Goal: Transaction & Acquisition: Purchase product/service

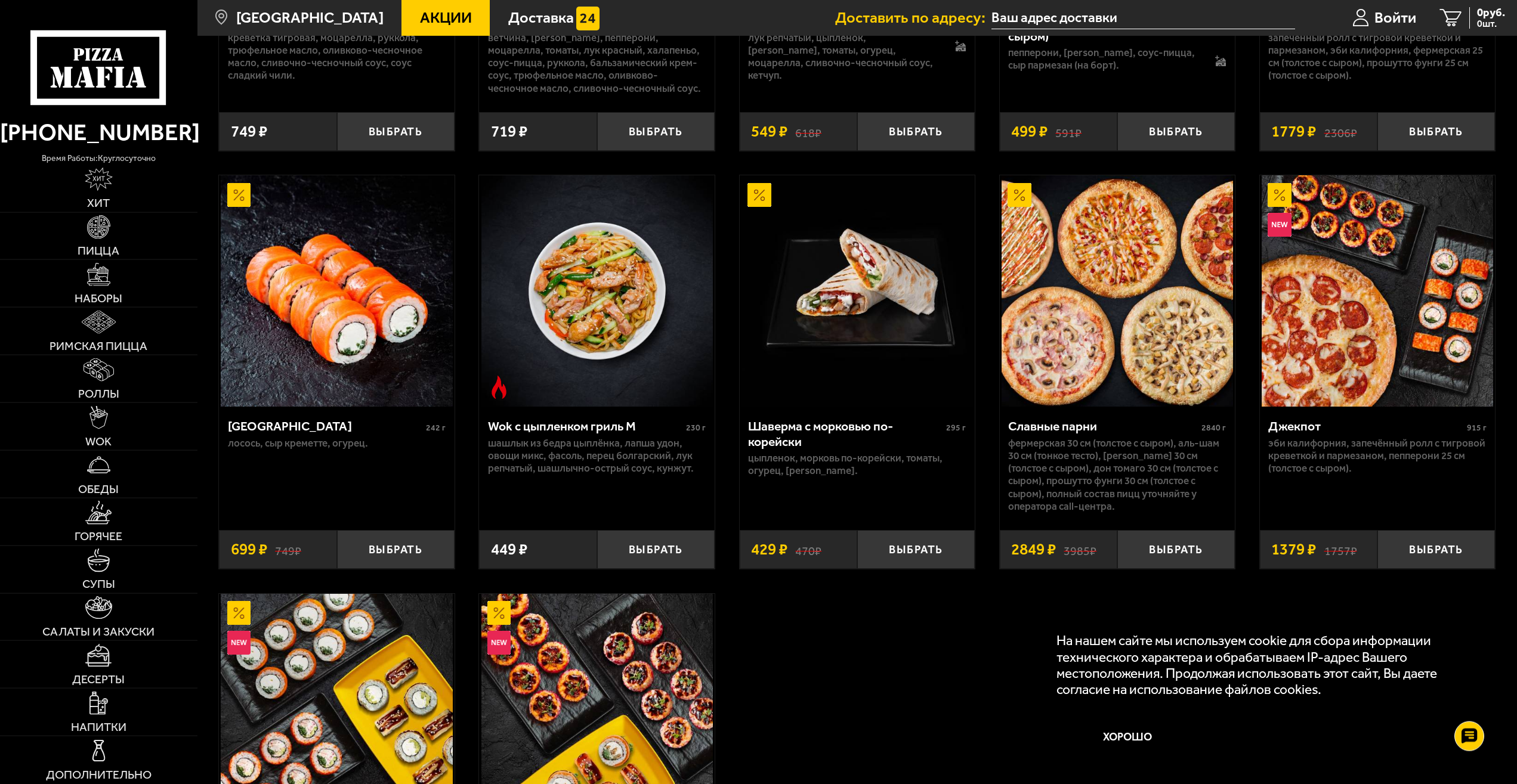
scroll to position [791, 0]
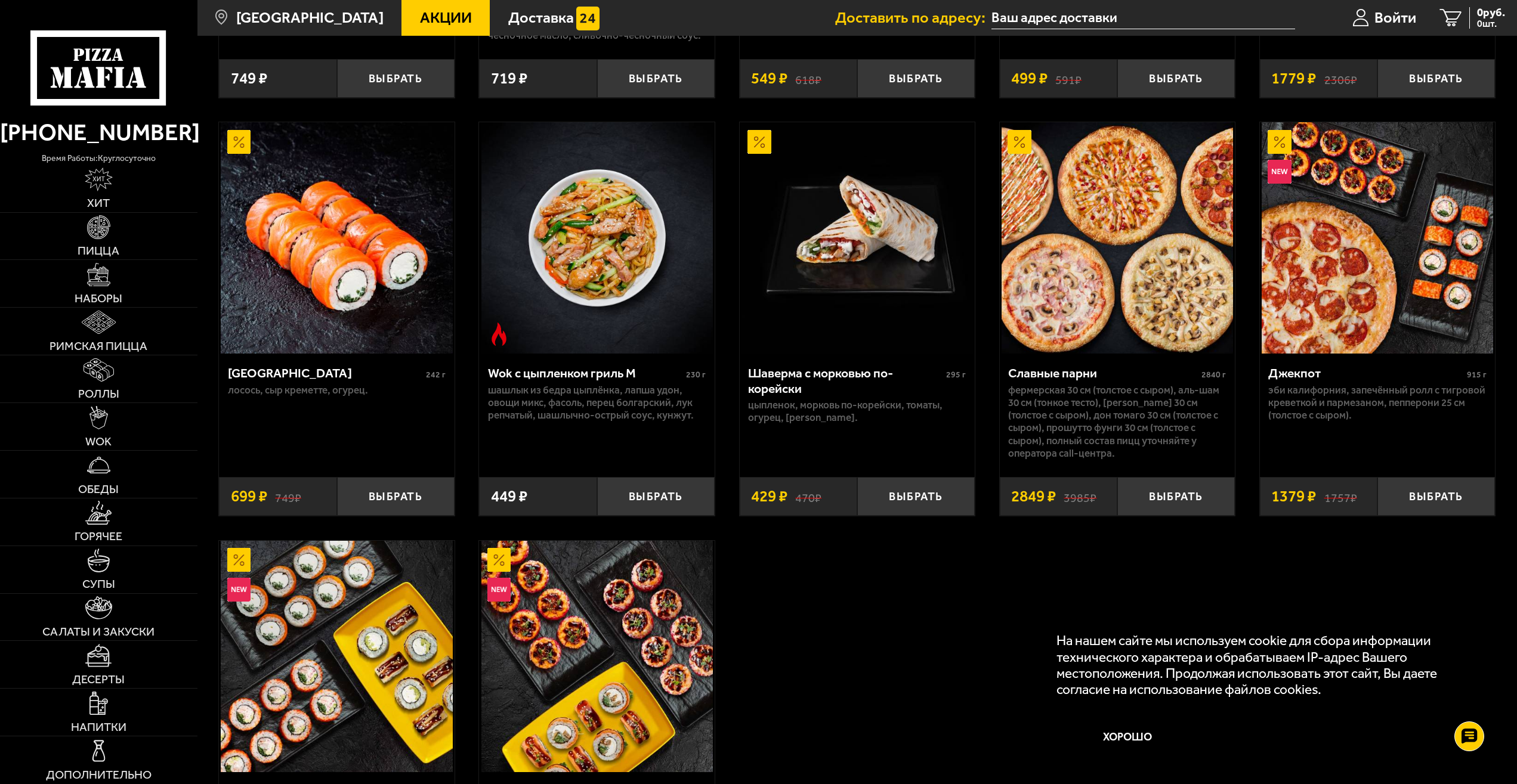
click at [1143, 278] on img at bounding box center [1117, 237] width 231 height 231
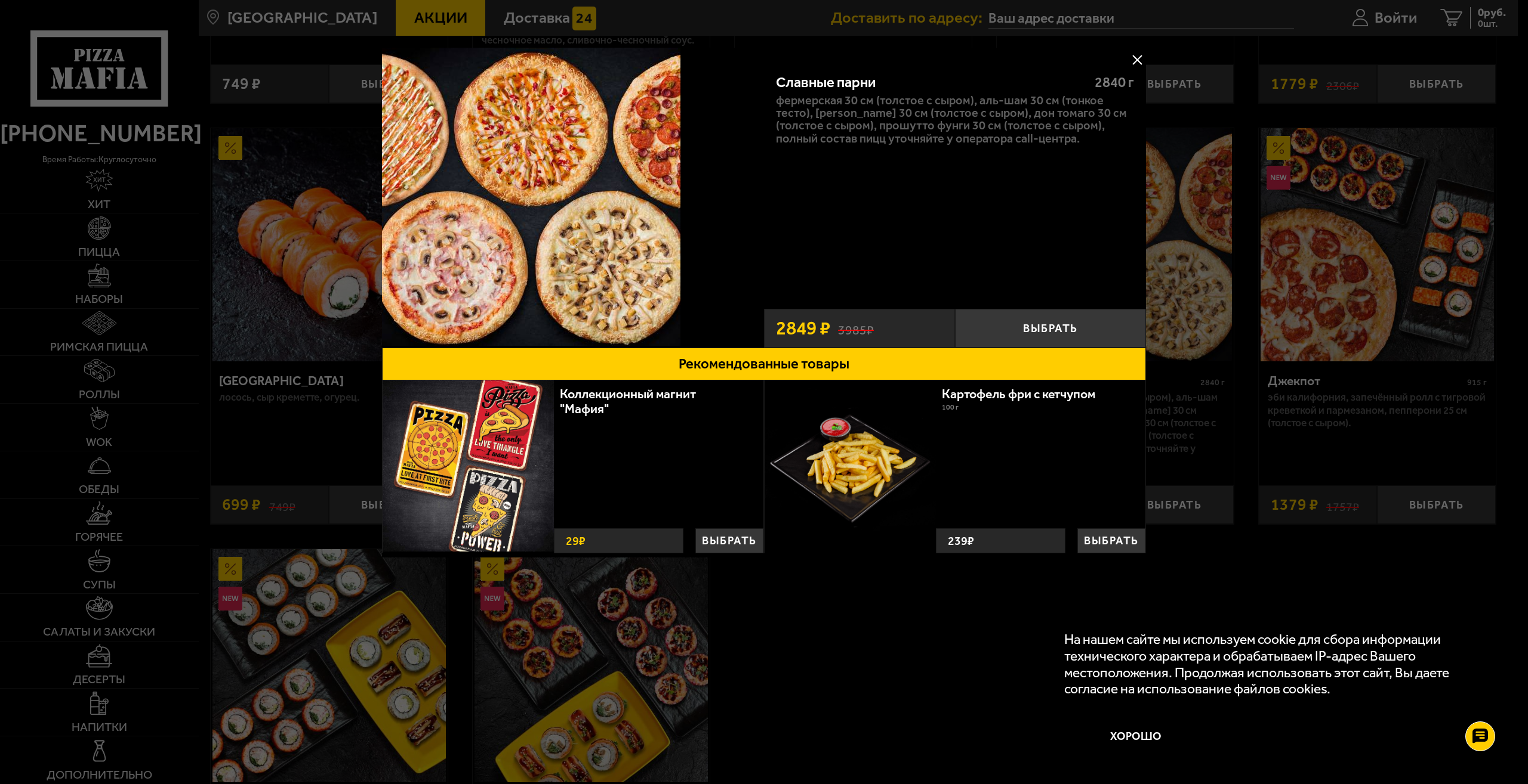
click at [1135, 57] on button at bounding box center [1136, 59] width 18 height 18
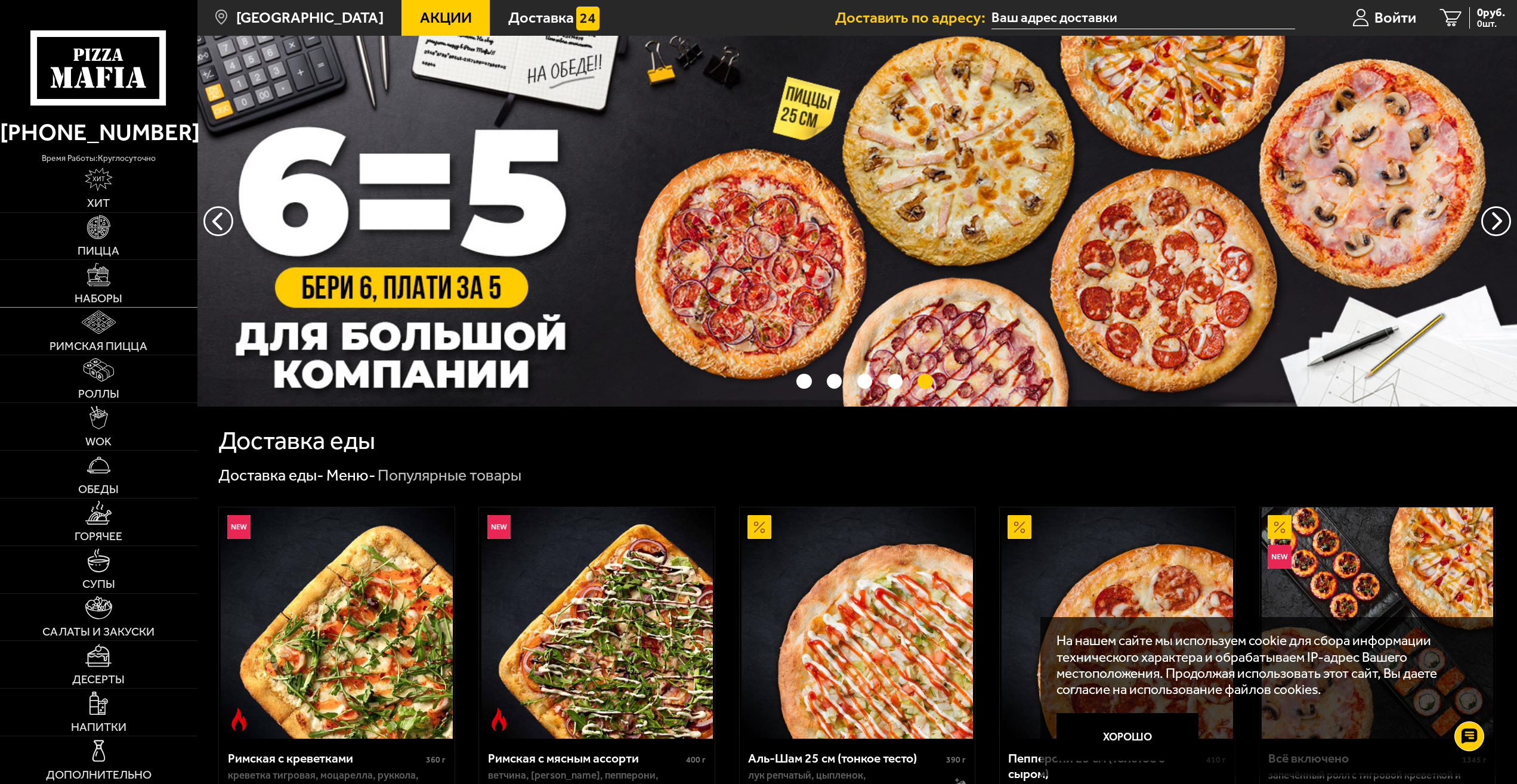
click at [110, 286] on img at bounding box center [98, 274] width 23 height 23
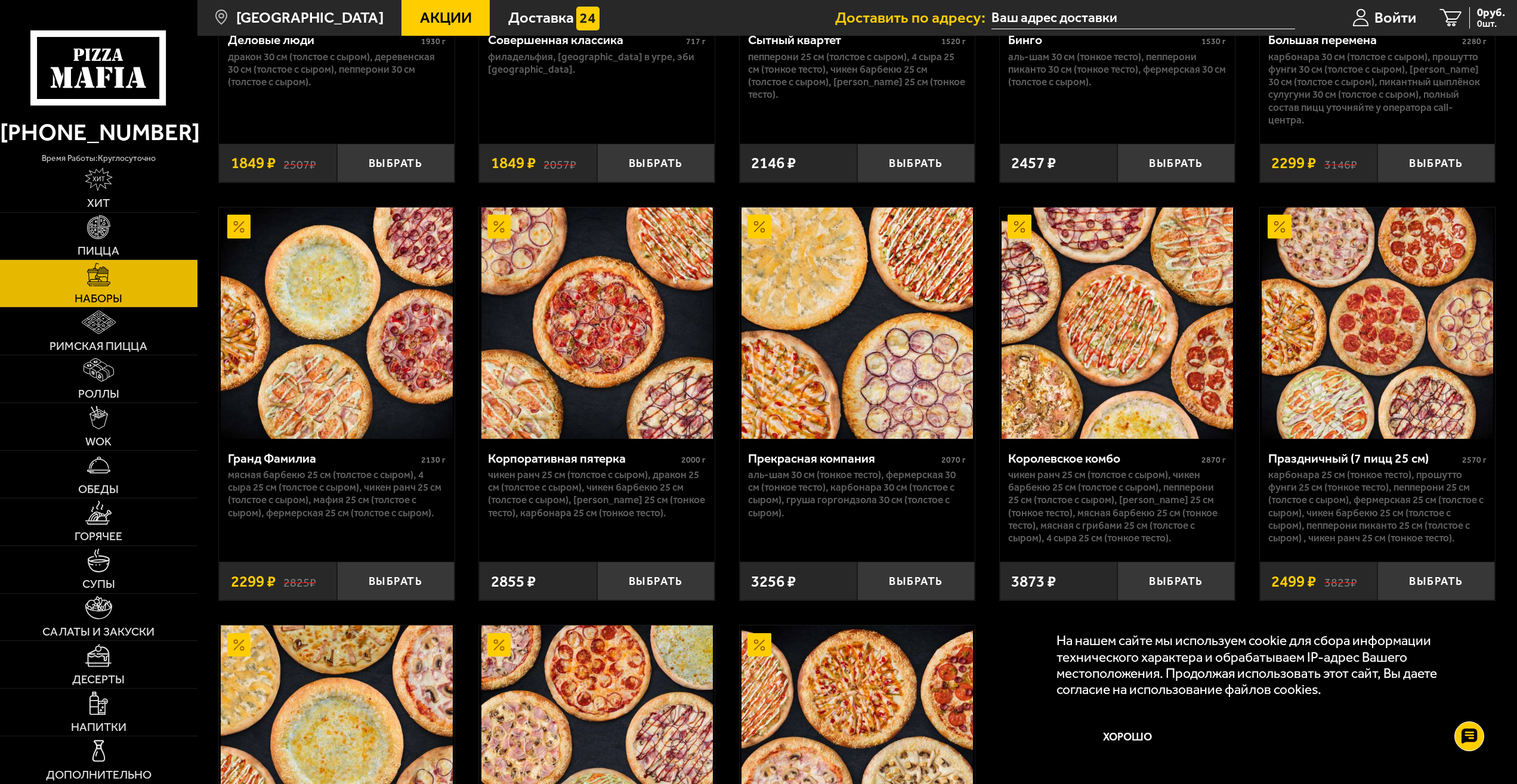
scroll to position [2007, 0]
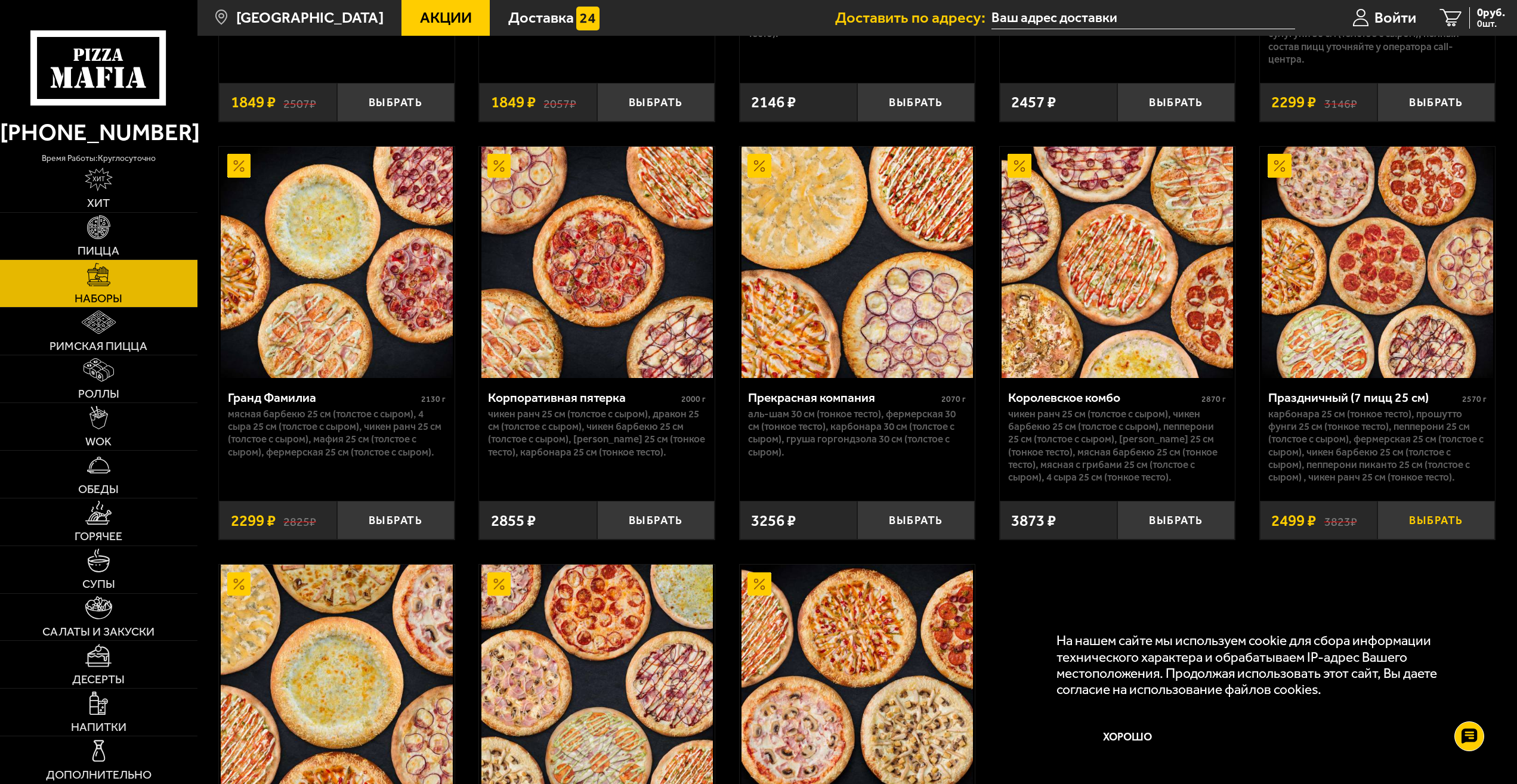
click at [1437, 540] on button "Выбрать" at bounding box center [1436, 520] width 118 height 38
click at [1472, 21] on span "1 шт." at bounding box center [1482, 23] width 46 height 9
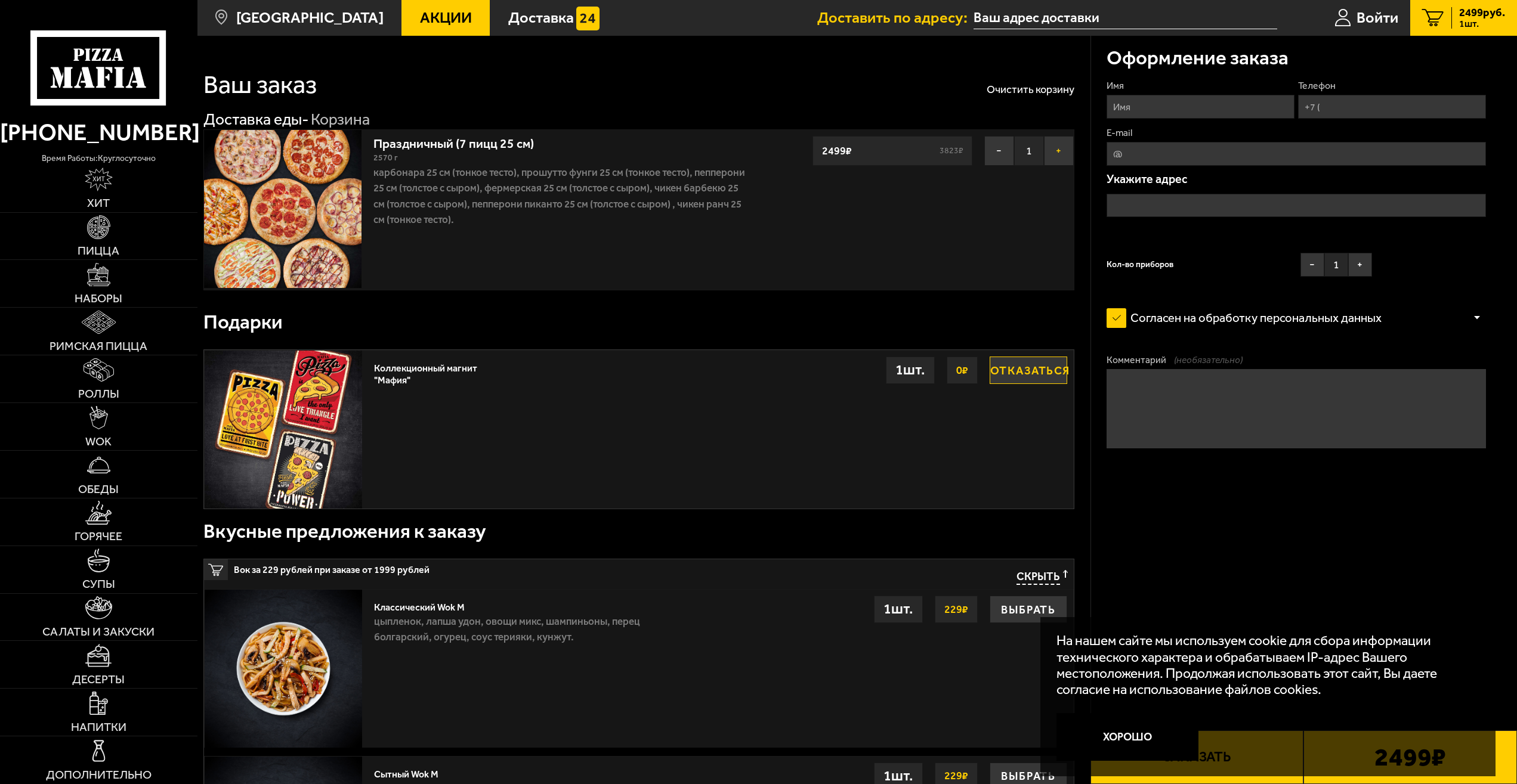
click at [1061, 143] on button "+" at bounding box center [1059, 150] width 30 height 30
click at [1057, 146] on button "+" at bounding box center [1059, 150] width 30 height 30
click at [1114, 739] on button "Хорошо" at bounding box center [1127, 736] width 142 height 47
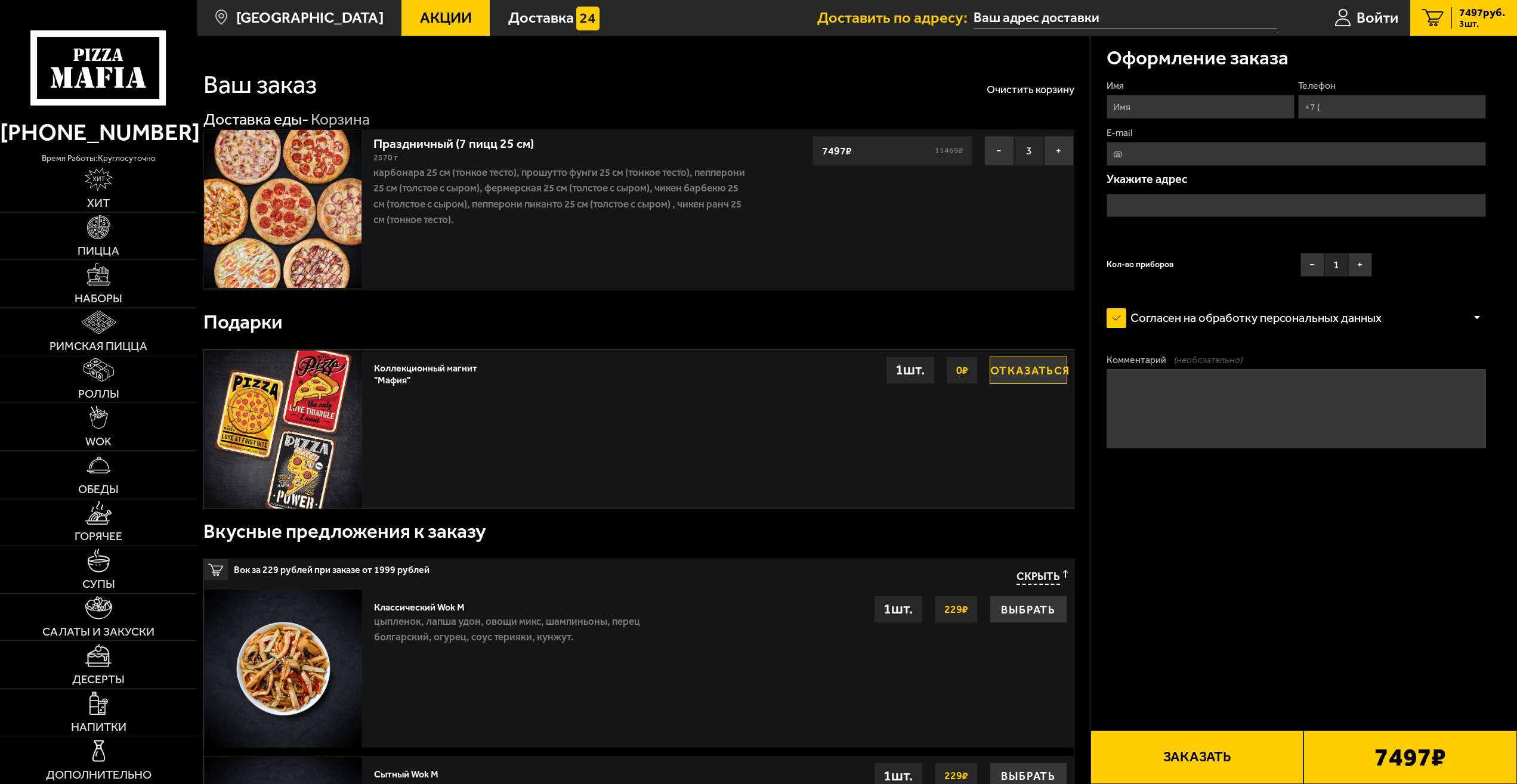
click at [1163, 112] on input "Имя" at bounding box center [1200, 107] width 188 height 24
type input "[PERSON_NAME]"
click at [1341, 105] on input "Телефон" at bounding box center [1392, 107] width 188 height 24
type input "[PHONE_NUMBER]"
click at [1479, 86] on icon at bounding box center [1481, 86] width 9 height 9
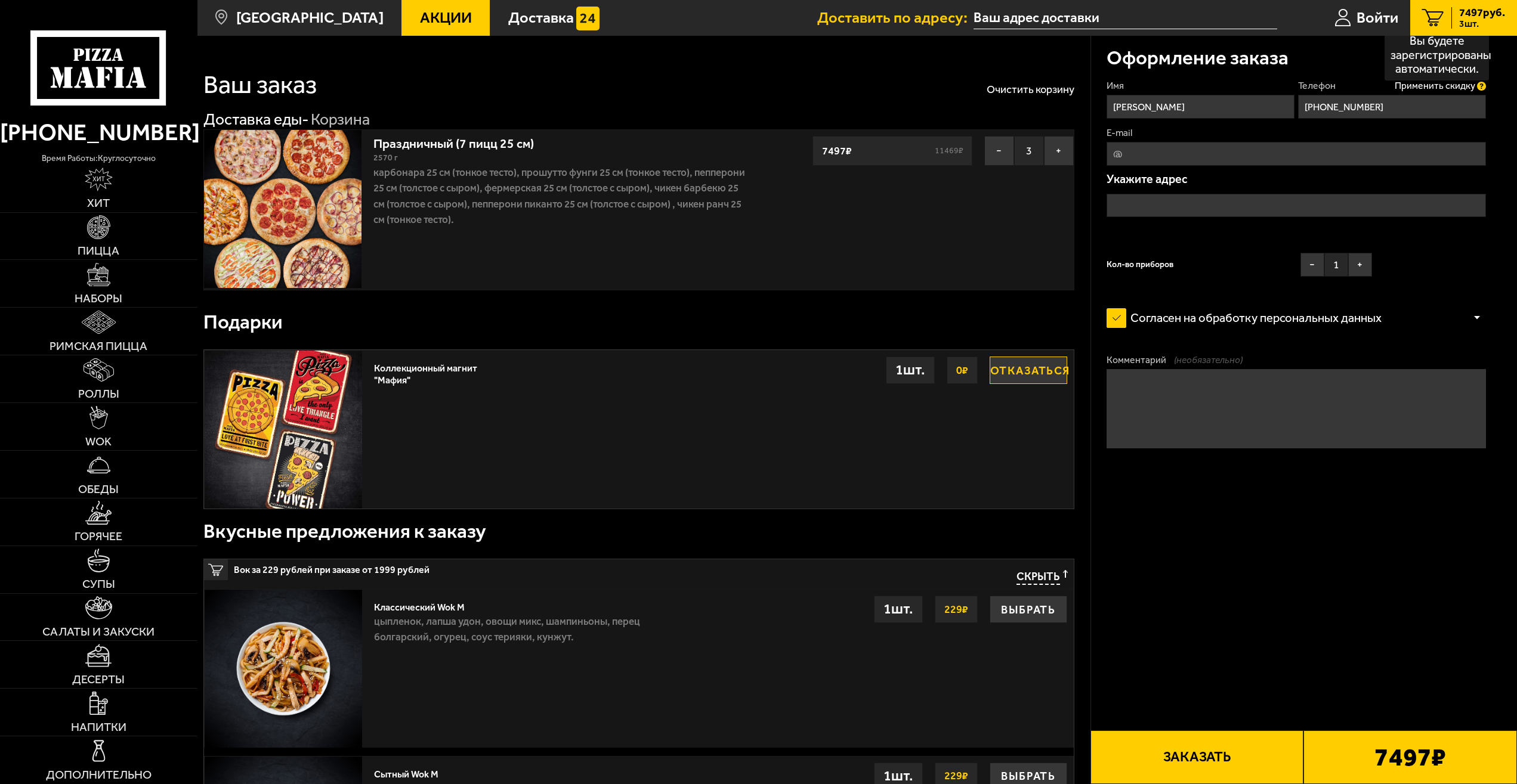
click at [1479, 95] on input "[PHONE_NUMBER]" at bounding box center [1392, 107] width 188 height 24
click at [1484, 86] on icon at bounding box center [1481, 86] width 9 height 9
click at [1484, 95] on input "[PHONE_NUMBER]" at bounding box center [1392, 107] width 188 height 24
click at [1292, 161] on input "E-mail" at bounding box center [1296, 154] width 380 height 24
type input "[EMAIL_ADDRESS][DOMAIN_NAME]"
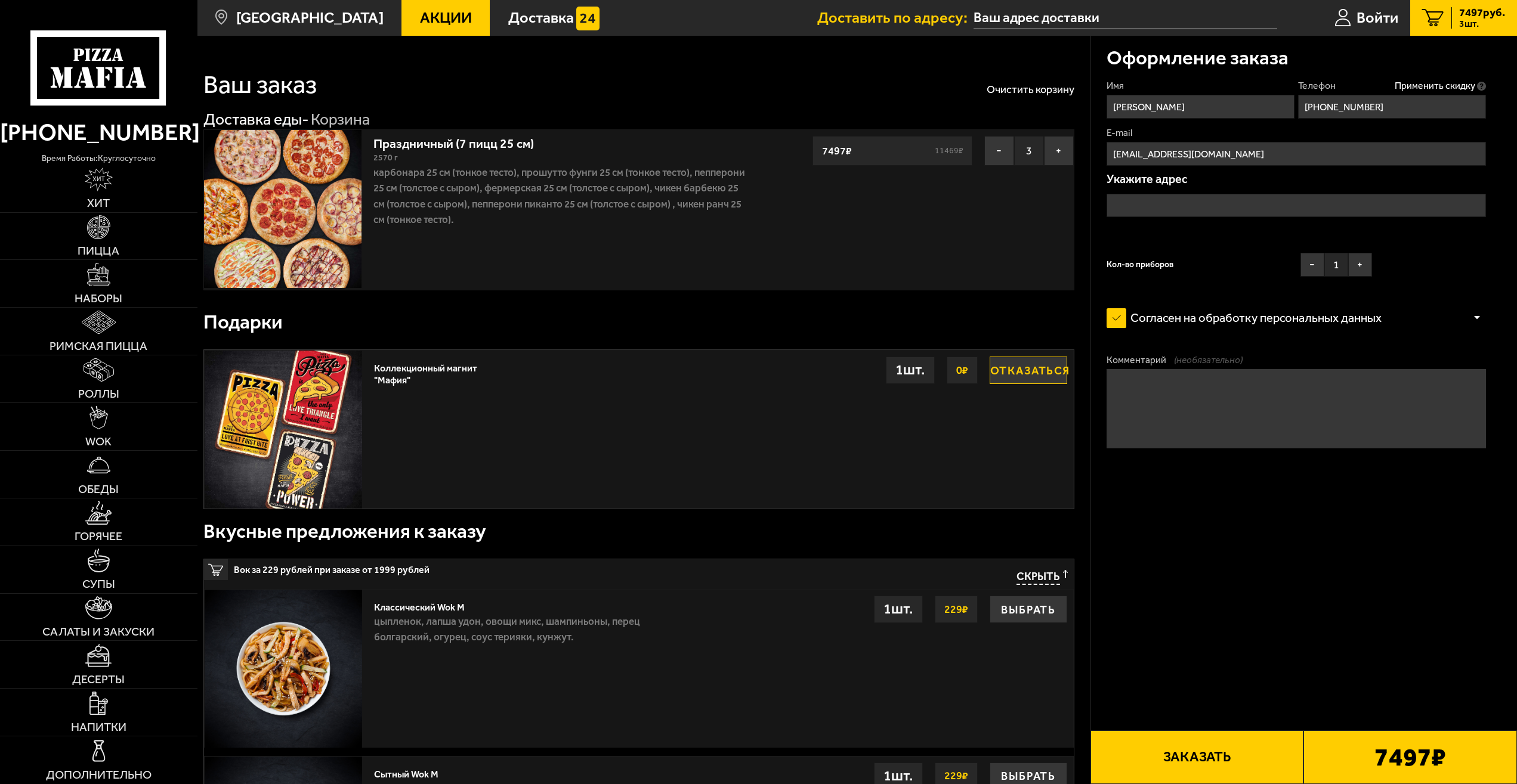
click at [1199, 203] on input "text" at bounding box center [1296, 206] width 380 height 24
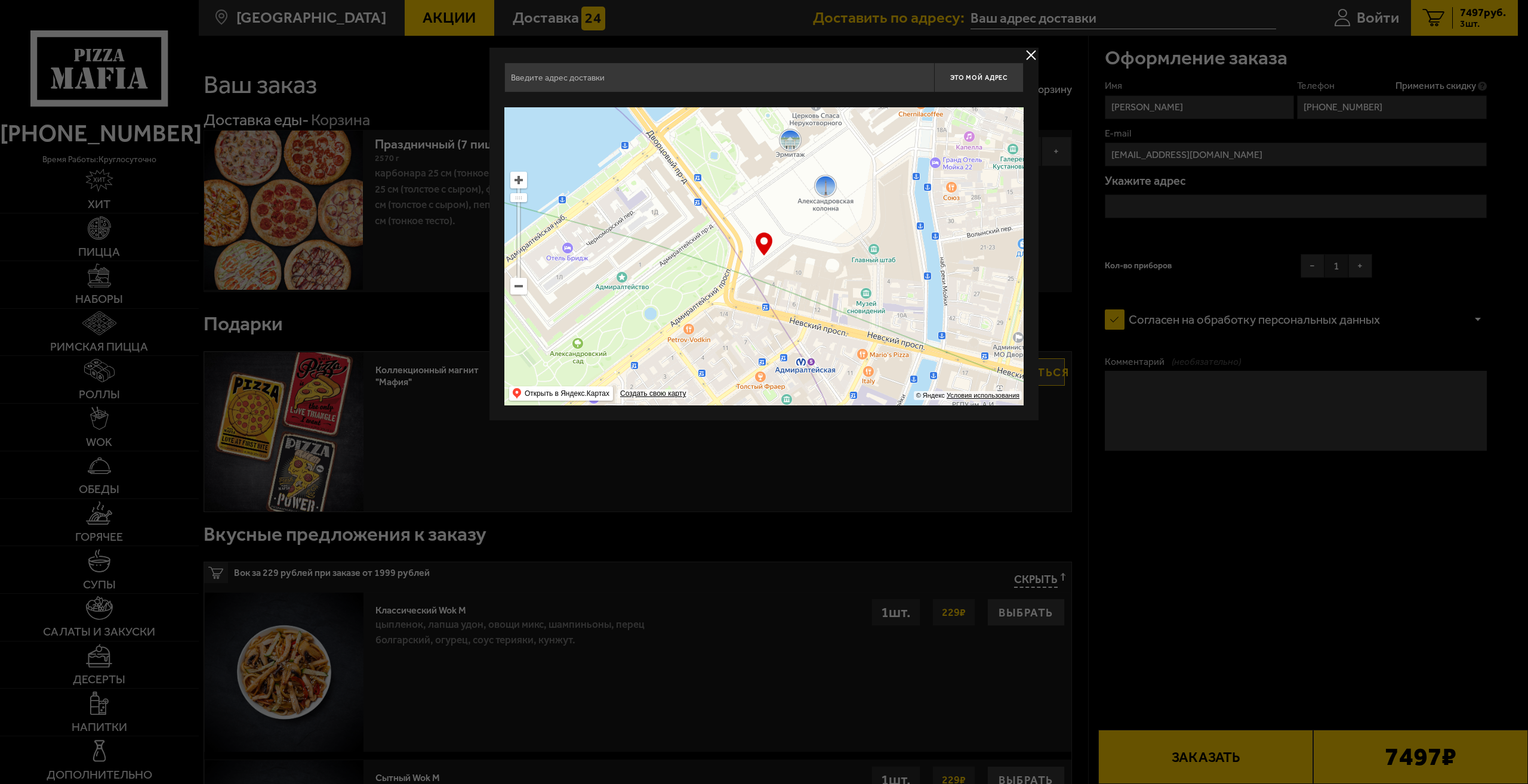
drag, startPoint x: 721, startPoint y: 294, endPoint x: 844, endPoint y: 127, distance: 207.4
click at [844, 128] on ymaps at bounding box center [764, 257] width 519 height 299
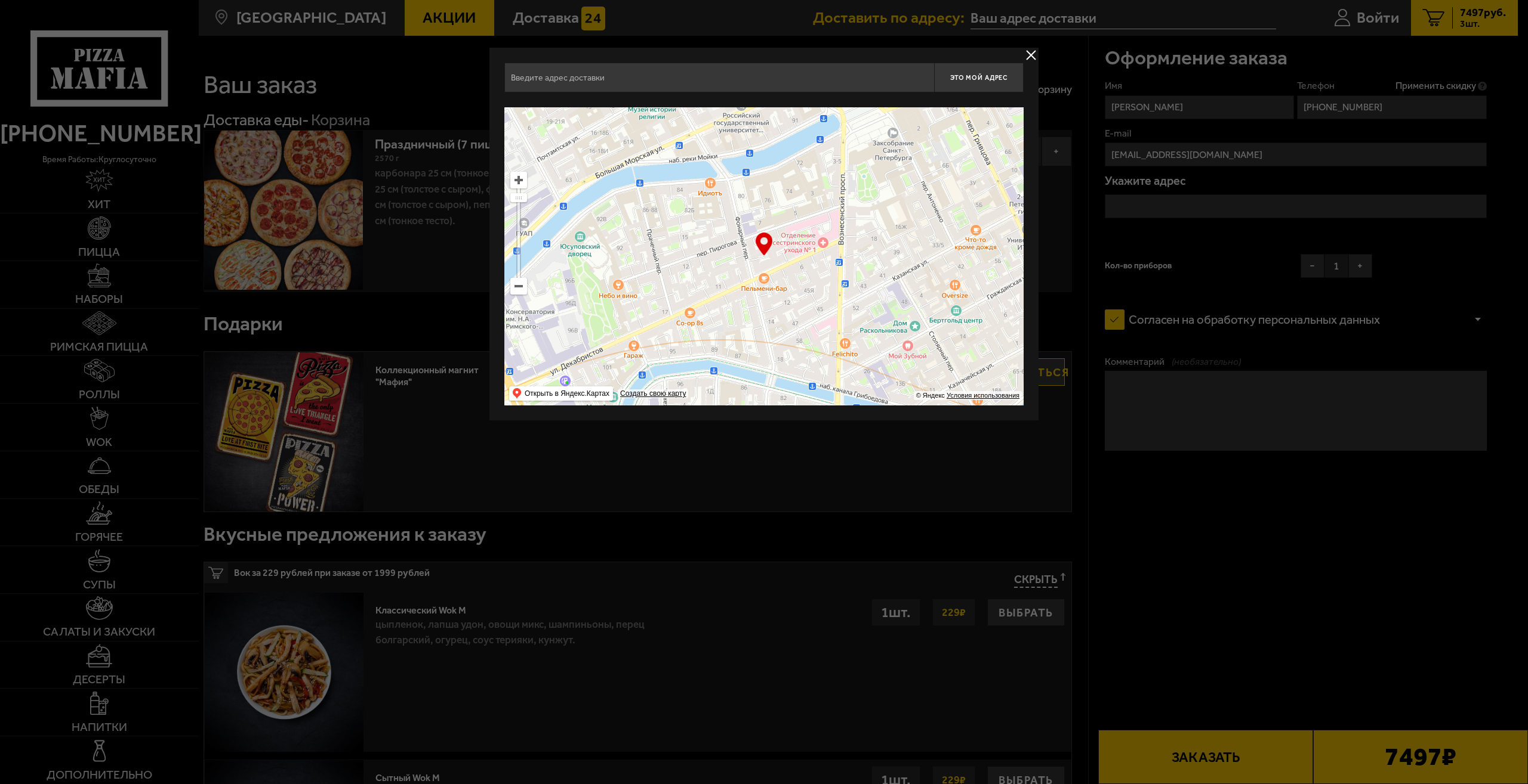
drag, startPoint x: 889, startPoint y: 125, endPoint x: 895, endPoint y: 115, distance: 11.7
click at [895, 115] on ymaps at bounding box center [764, 257] width 519 height 299
type input "[STREET_ADDRESS]"
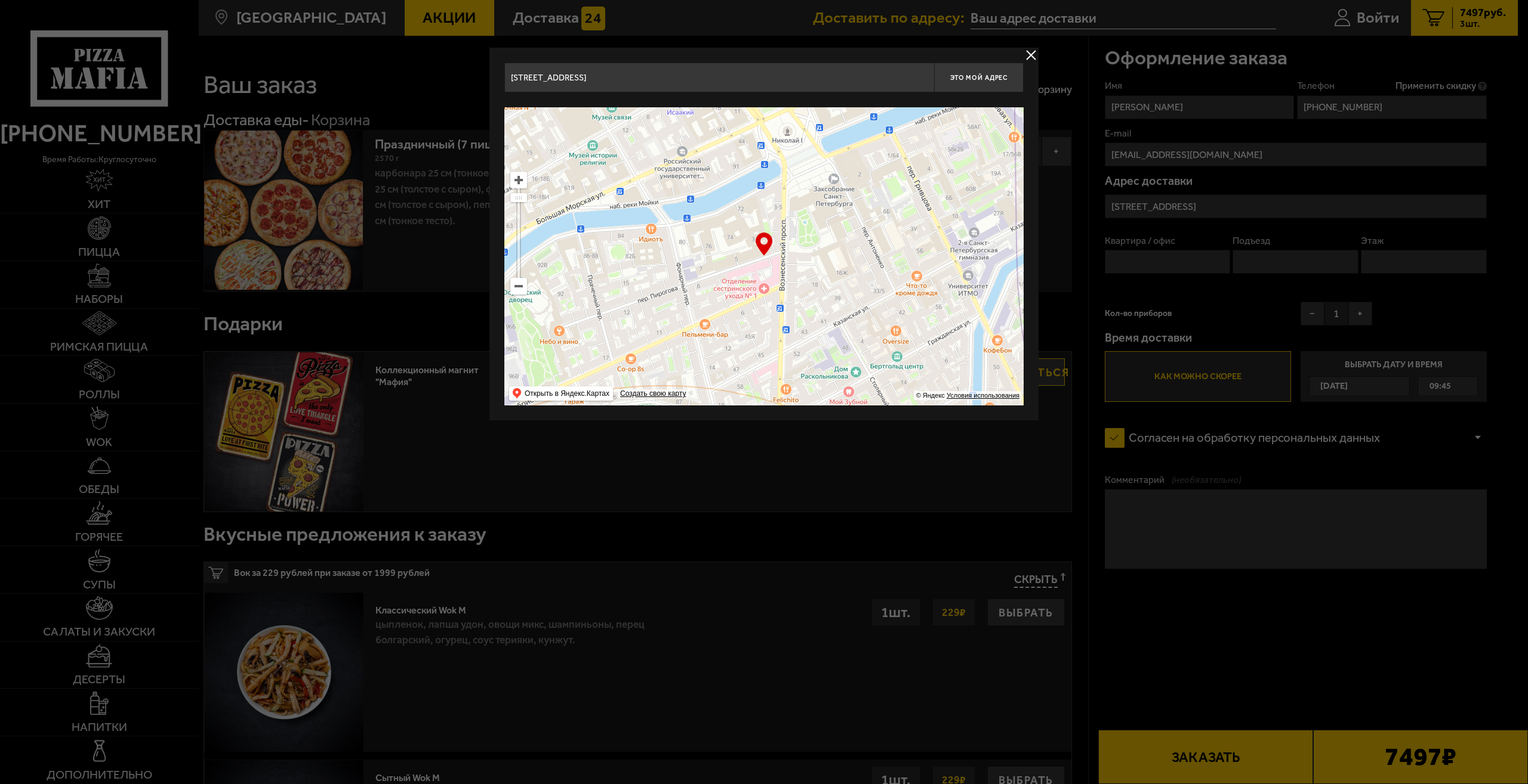
click at [525, 286] on ymaps at bounding box center [518, 287] width 15 height 15
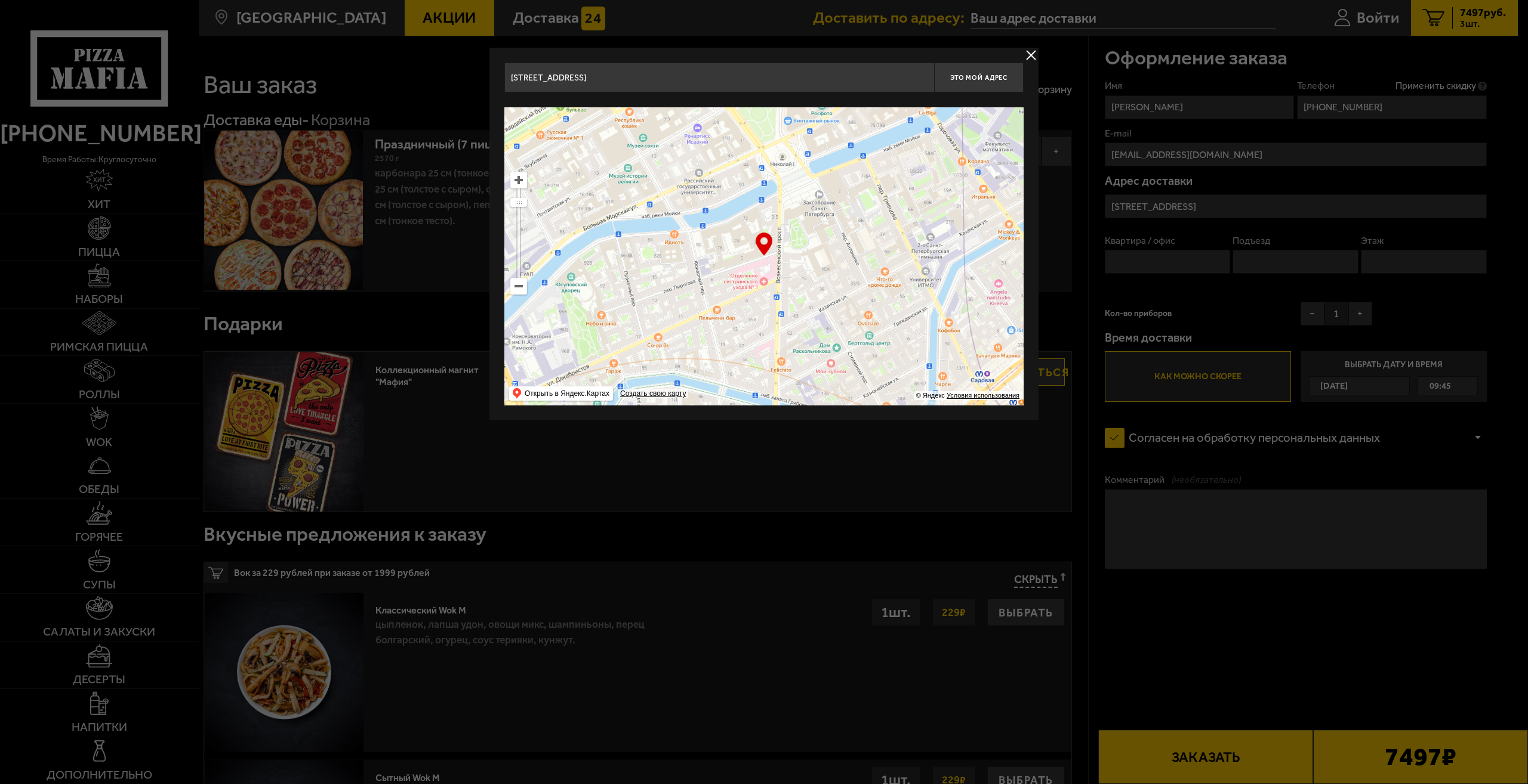
click at [525, 286] on ymaps at bounding box center [518, 287] width 15 height 15
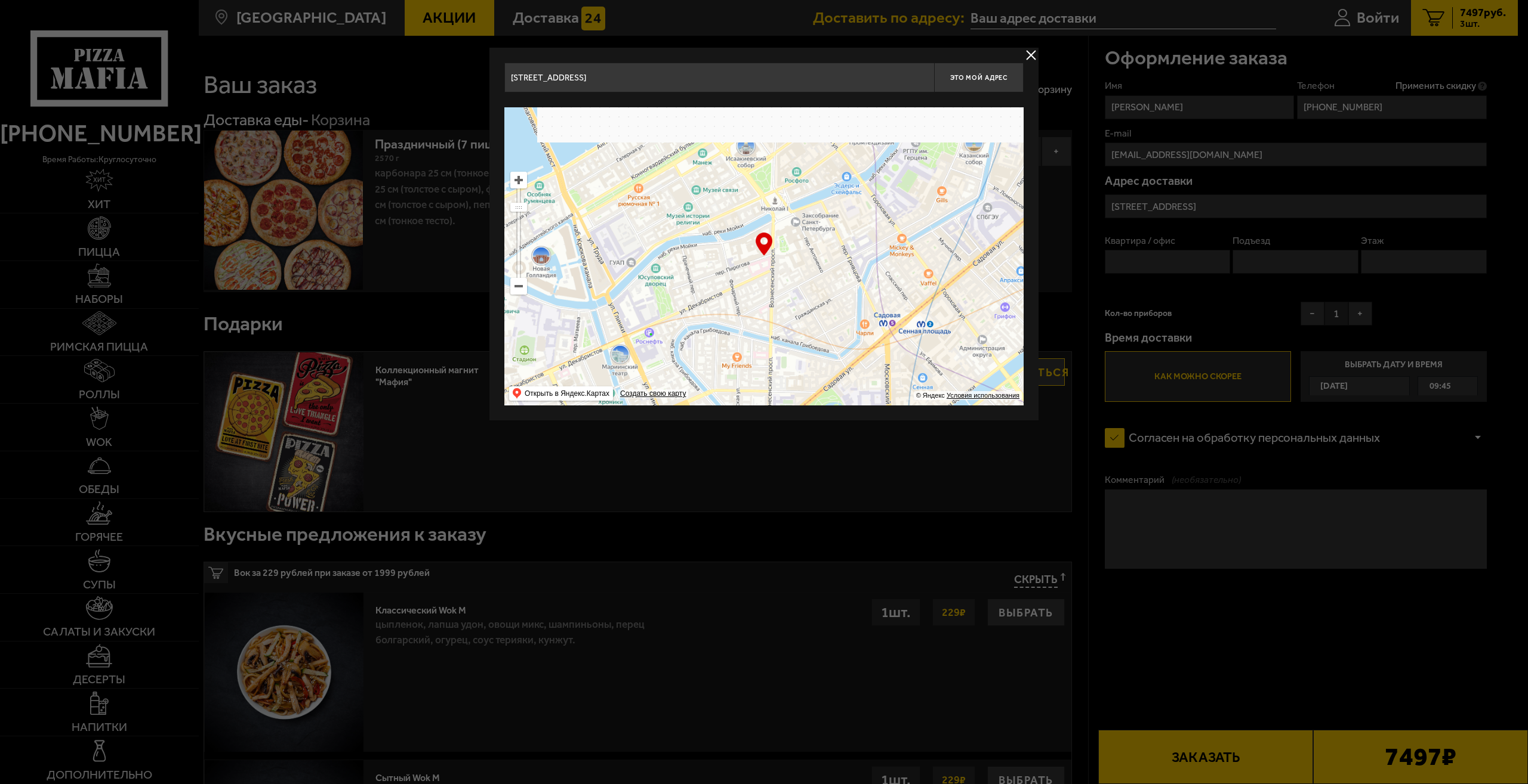
click at [525, 286] on ymaps at bounding box center [518, 287] width 15 height 15
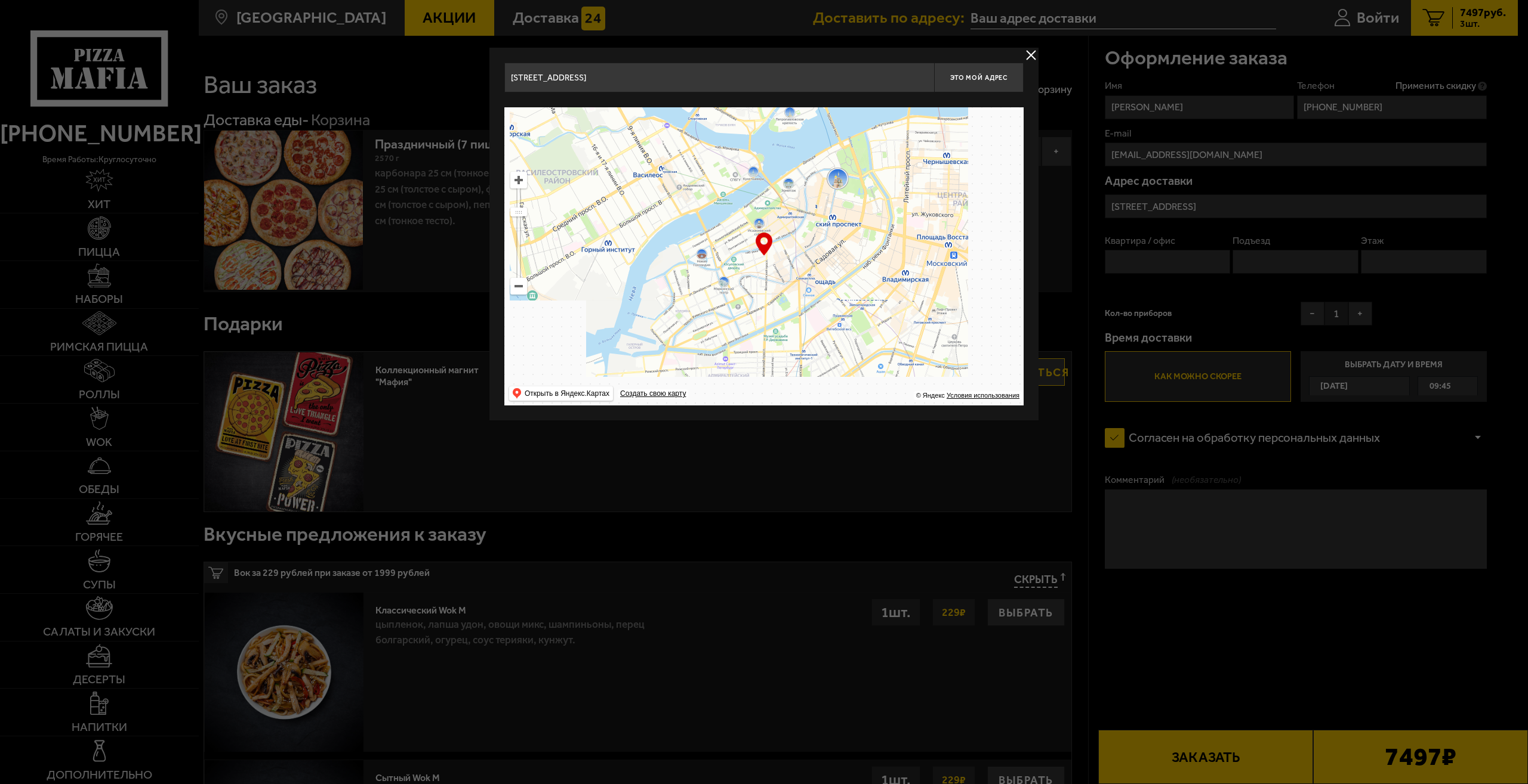
drag, startPoint x: 614, startPoint y: 317, endPoint x: 681, endPoint y: 195, distance: 139.2
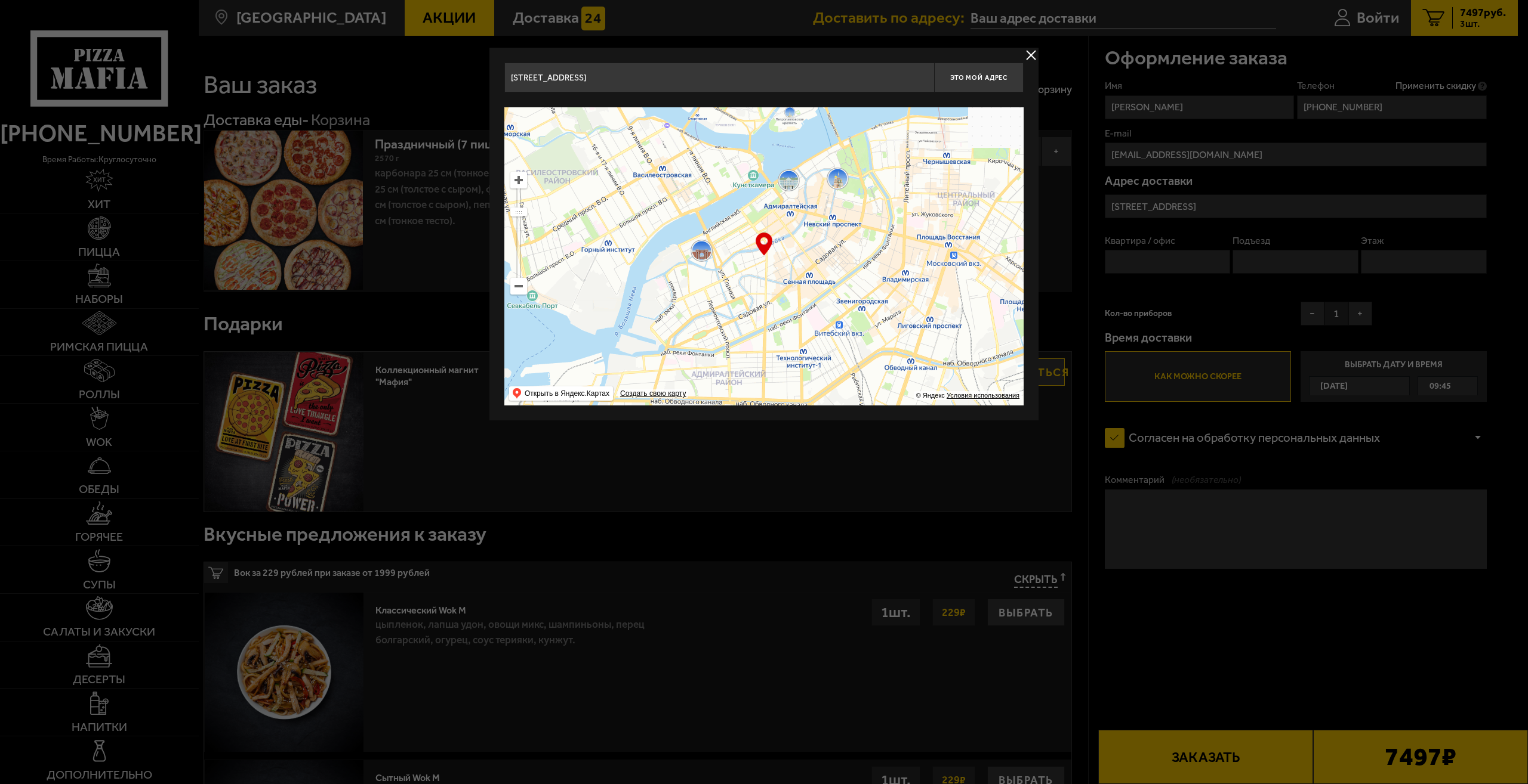
click at [681, 196] on ymaps at bounding box center [764, 257] width 519 height 299
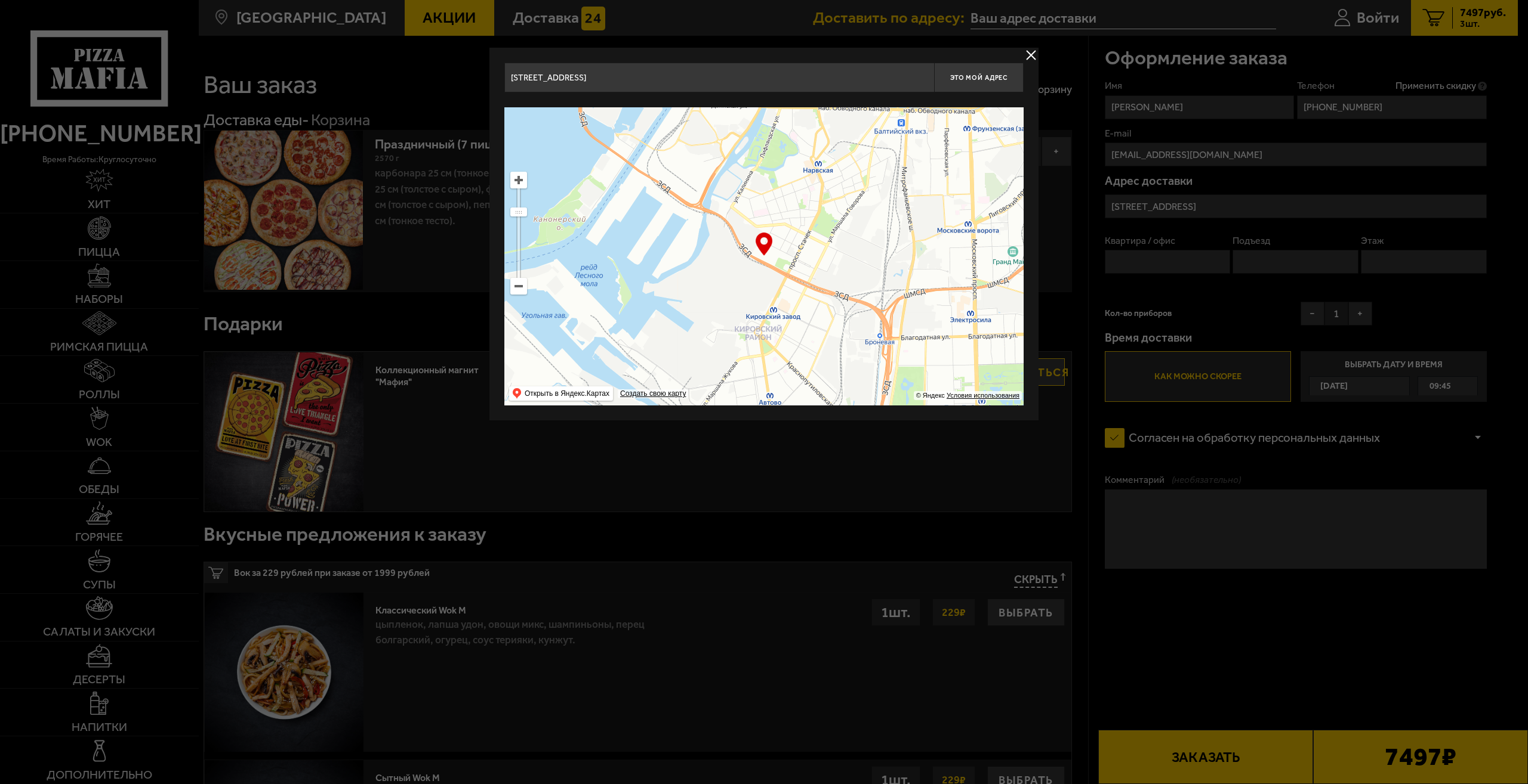
type input "[STREET_ADDRESS]"
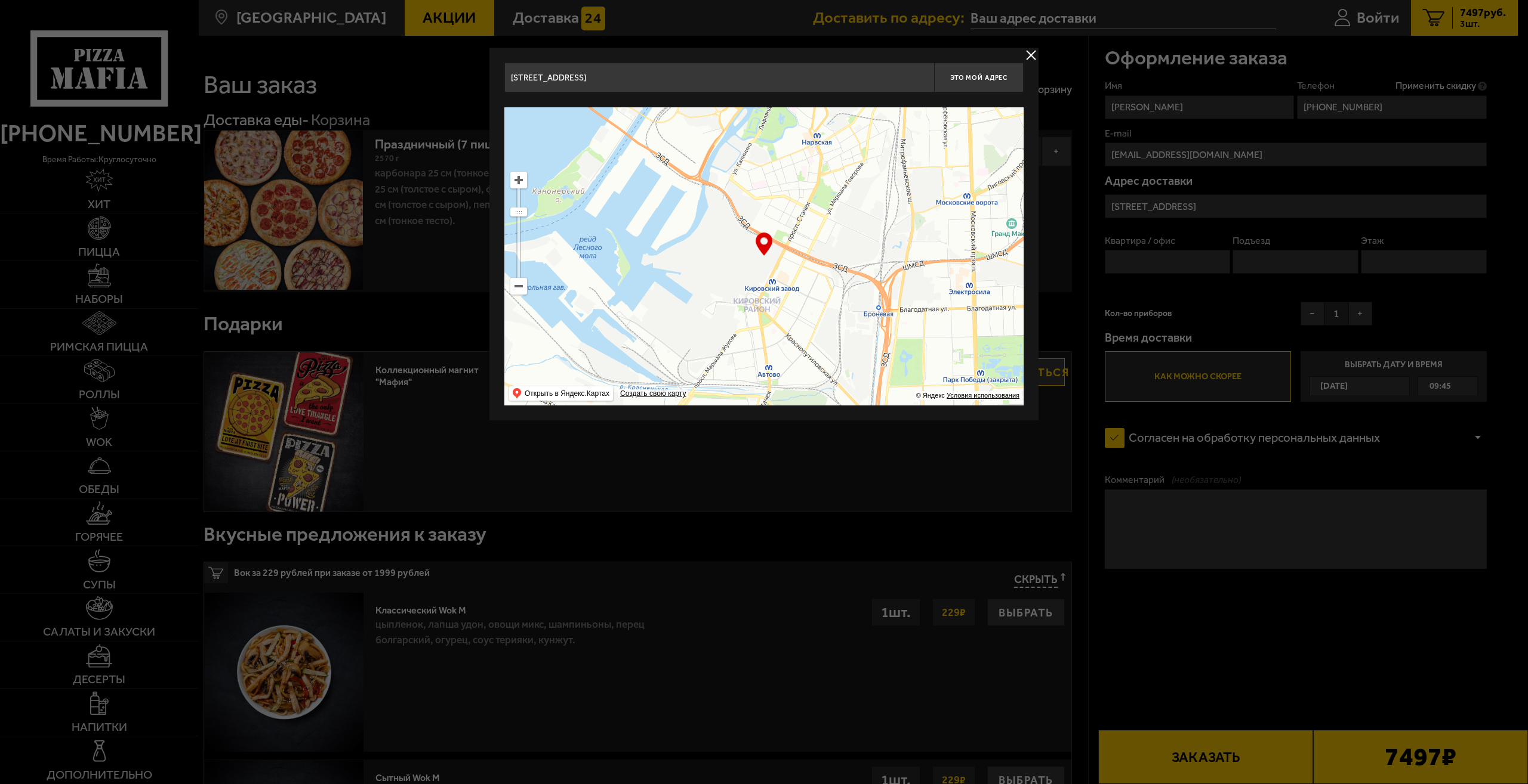
drag, startPoint x: 770, startPoint y: 278, endPoint x: 826, endPoint y: 189, distance: 105.2
click at [829, 183] on ymaps at bounding box center [764, 257] width 519 height 299
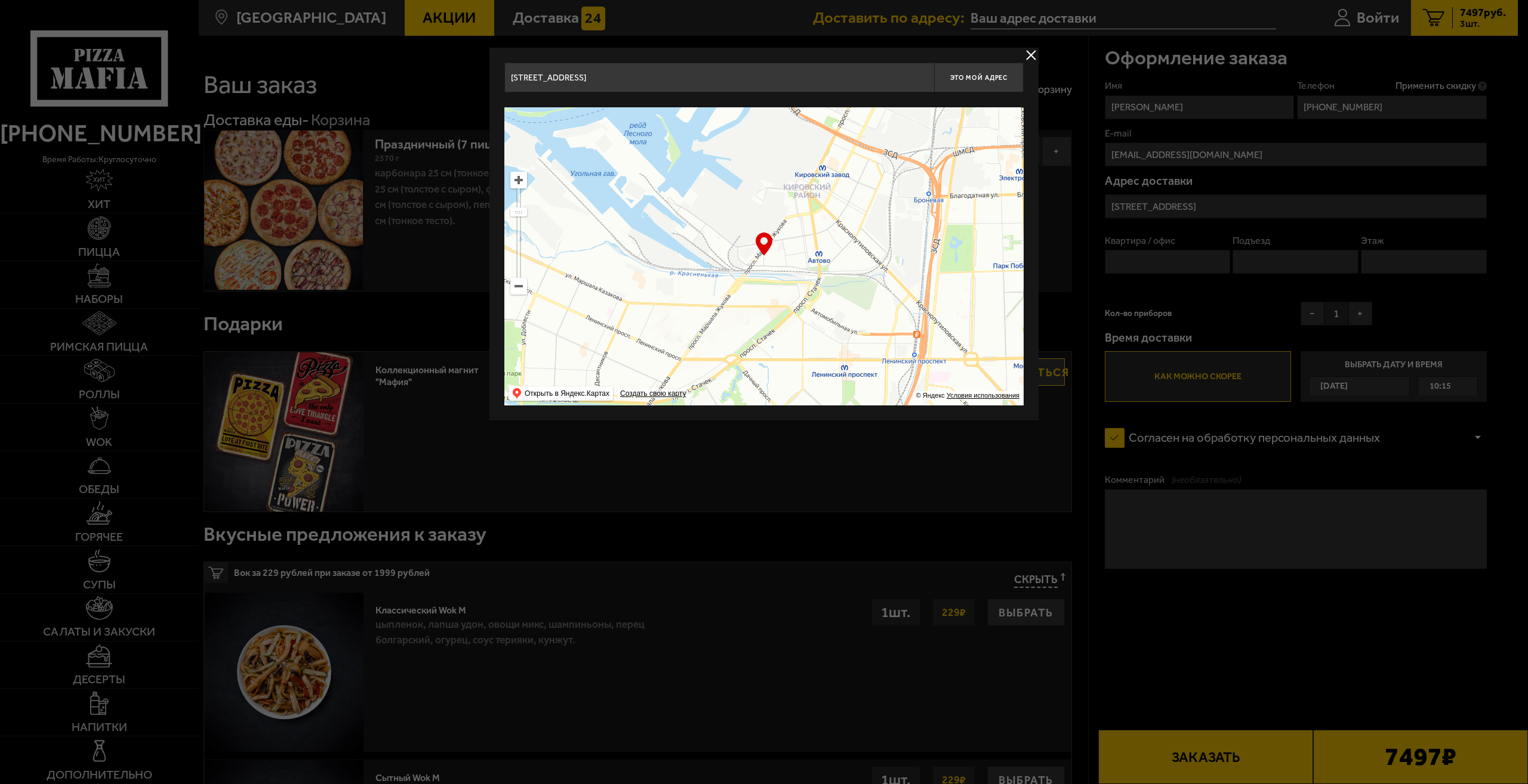
drag, startPoint x: 802, startPoint y: 284, endPoint x: 780, endPoint y: 344, distance: 63.9
click at [781, 344] on ymaps at bounding box center [764, 257] width 519 height 299
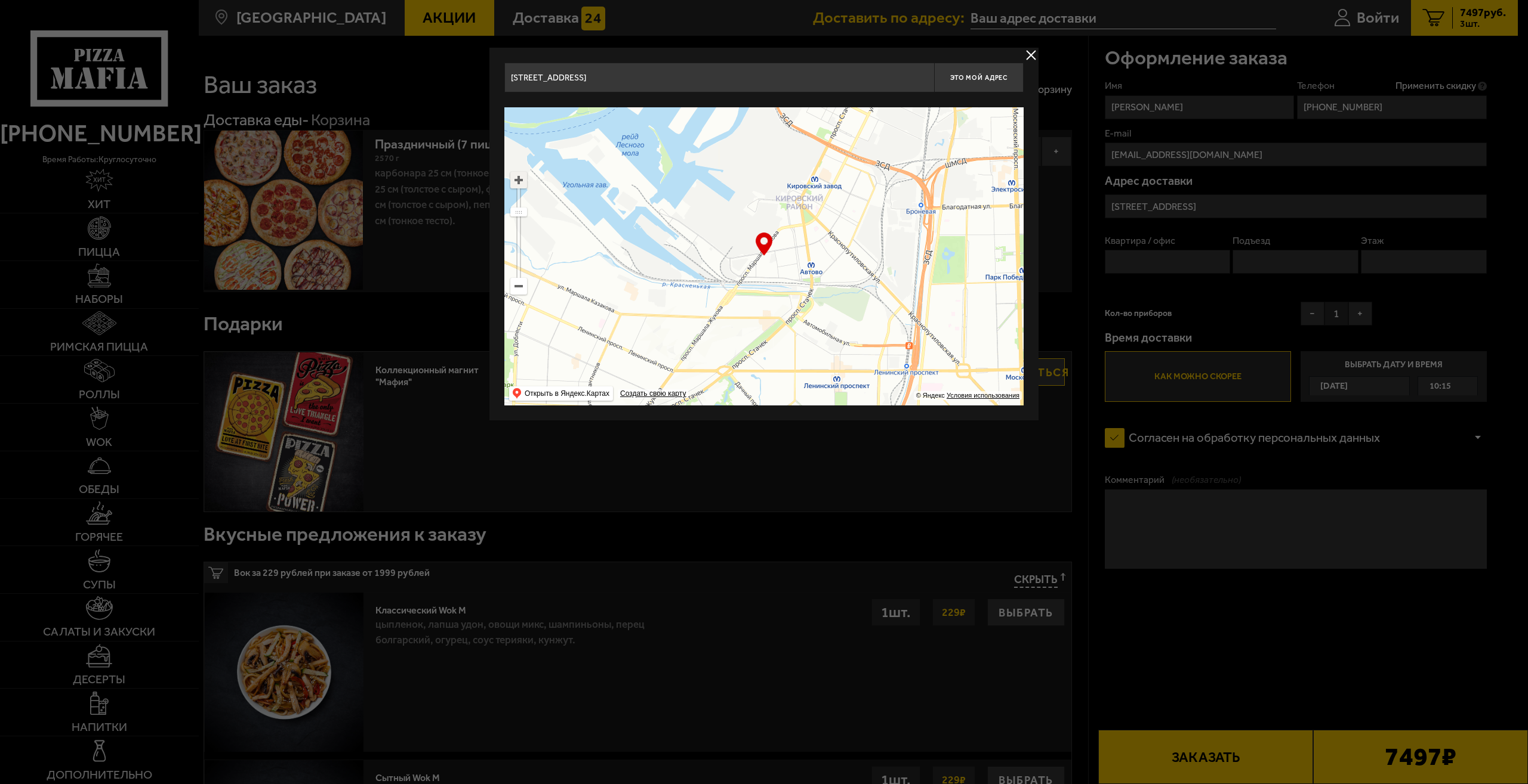
click at [516, 179] on ymaps at bounding box center [518, 180] width 15 height 15
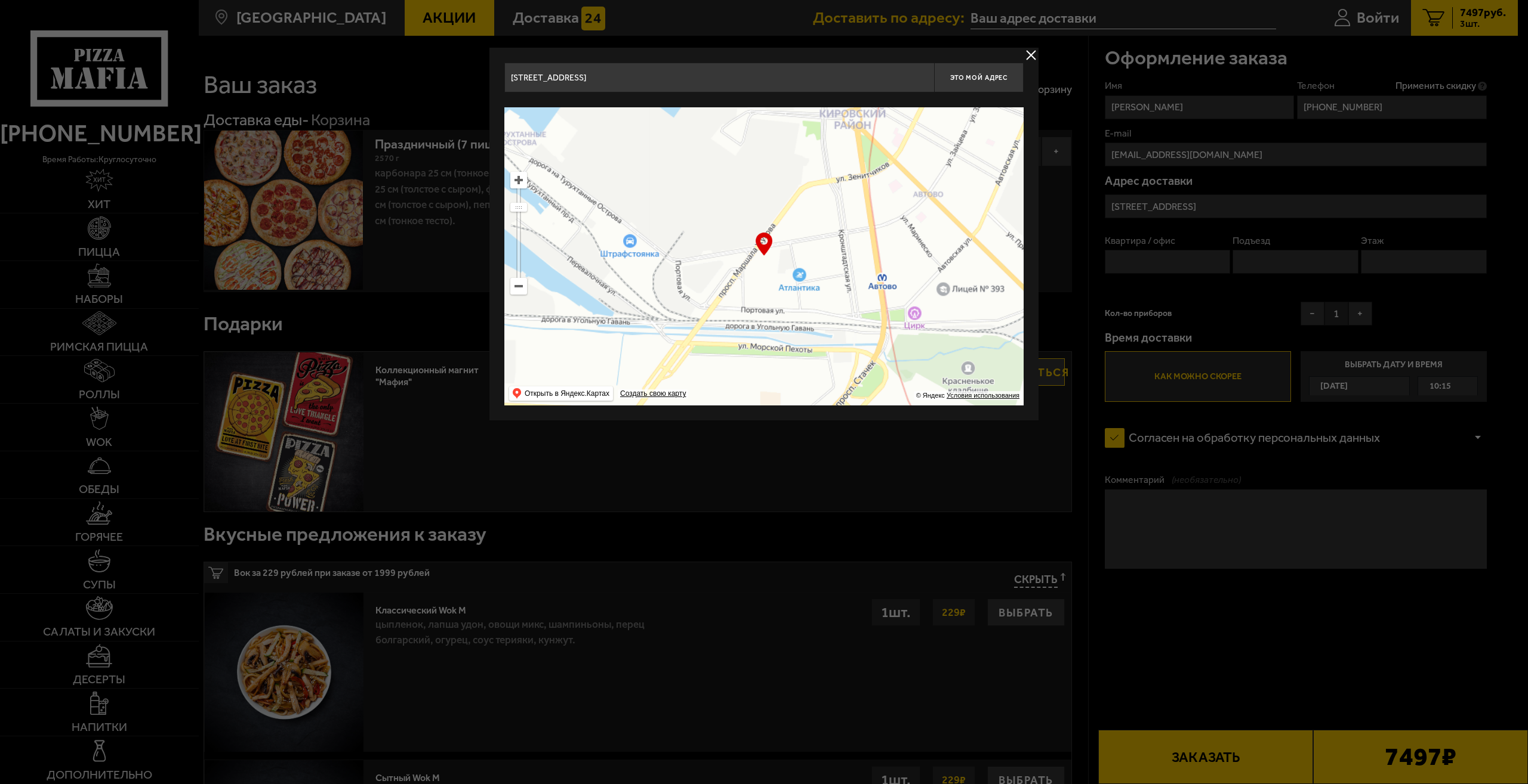
click at [516, 179] on ymaps at bounding box center [518, 180] width 15 height 15
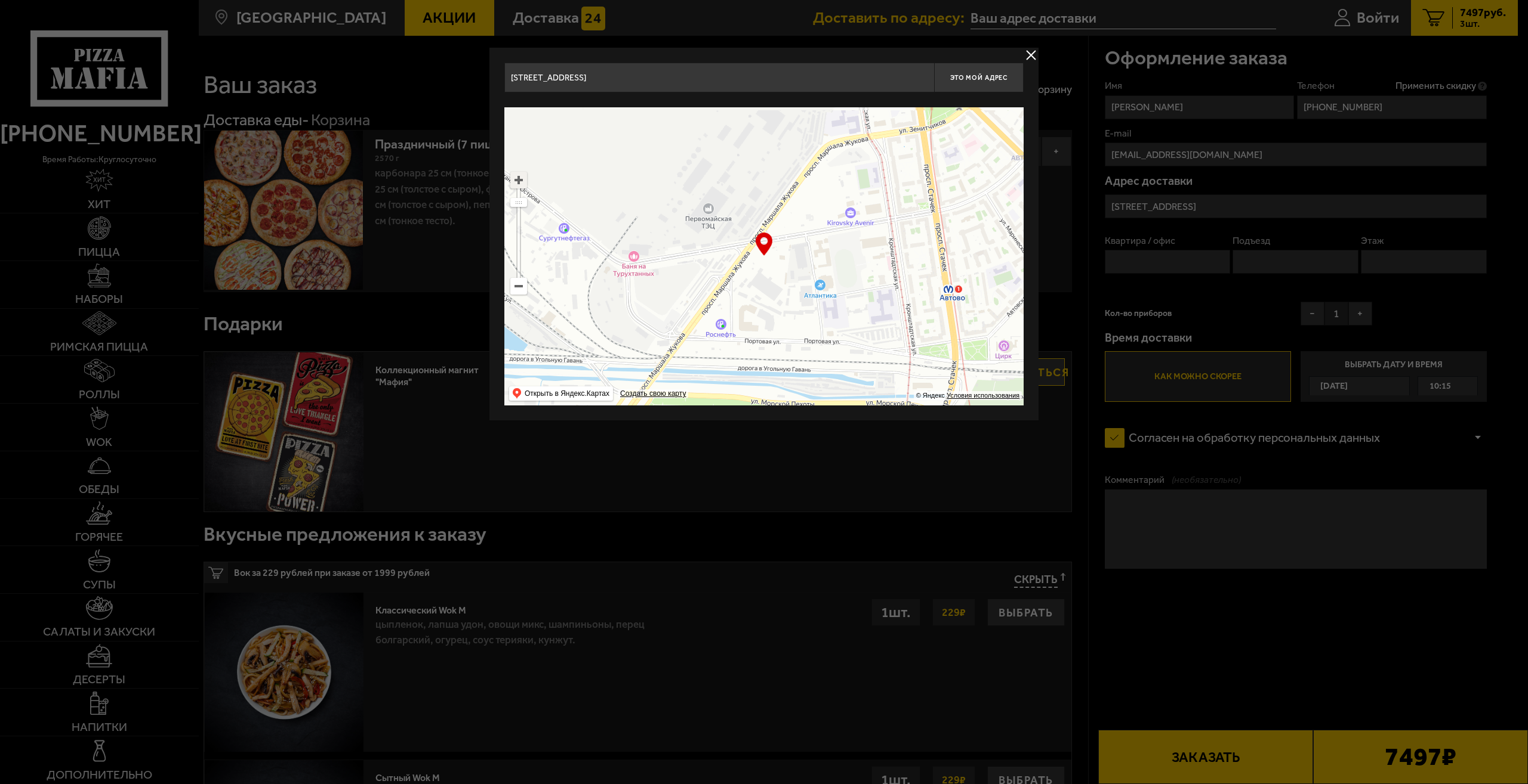
click at [516, 179] on ymaps at bounding box center [518, 180] width 15 height 15
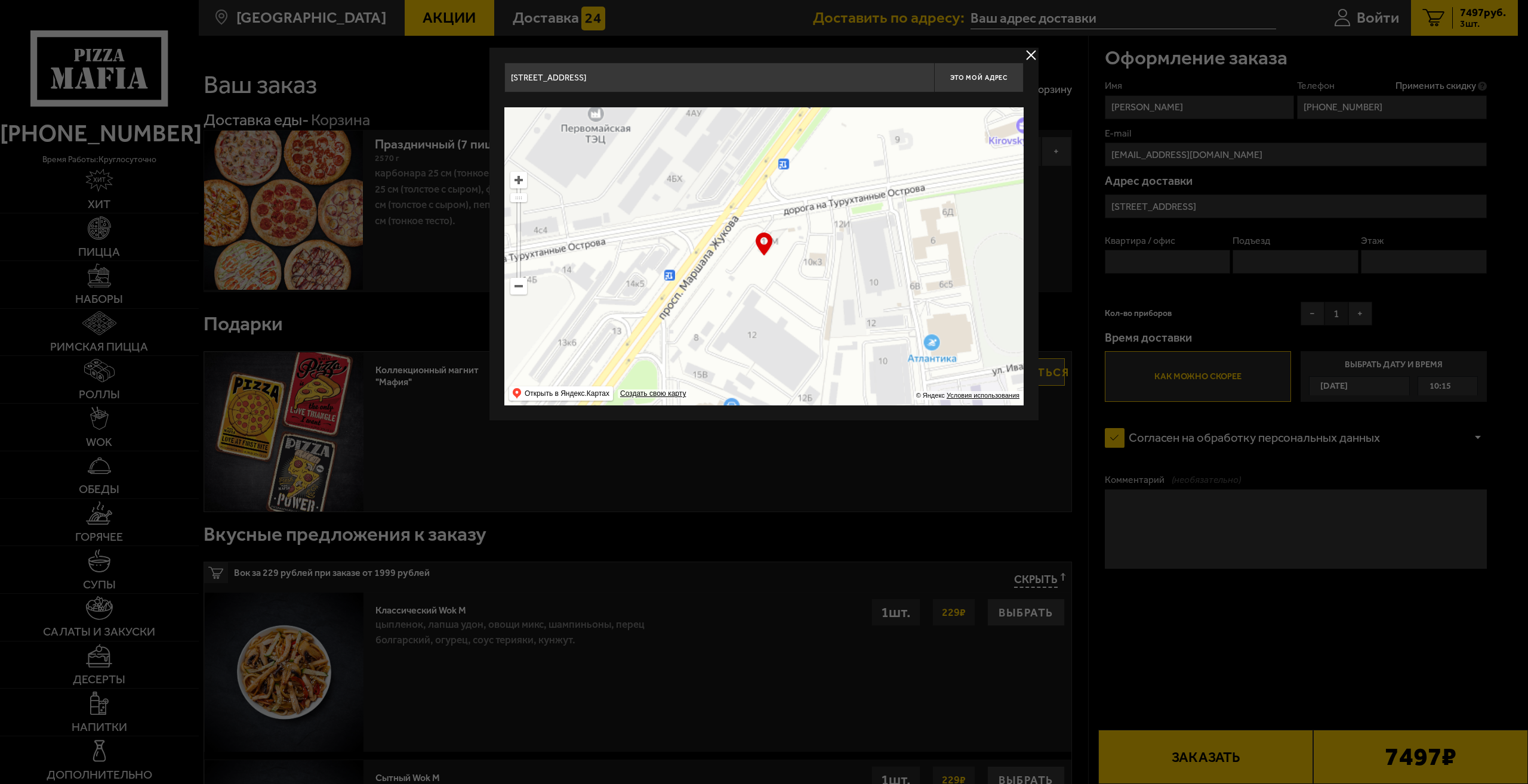
click at [516, 179] on ymaps at bounding box center [518, 180] width 15 height 15
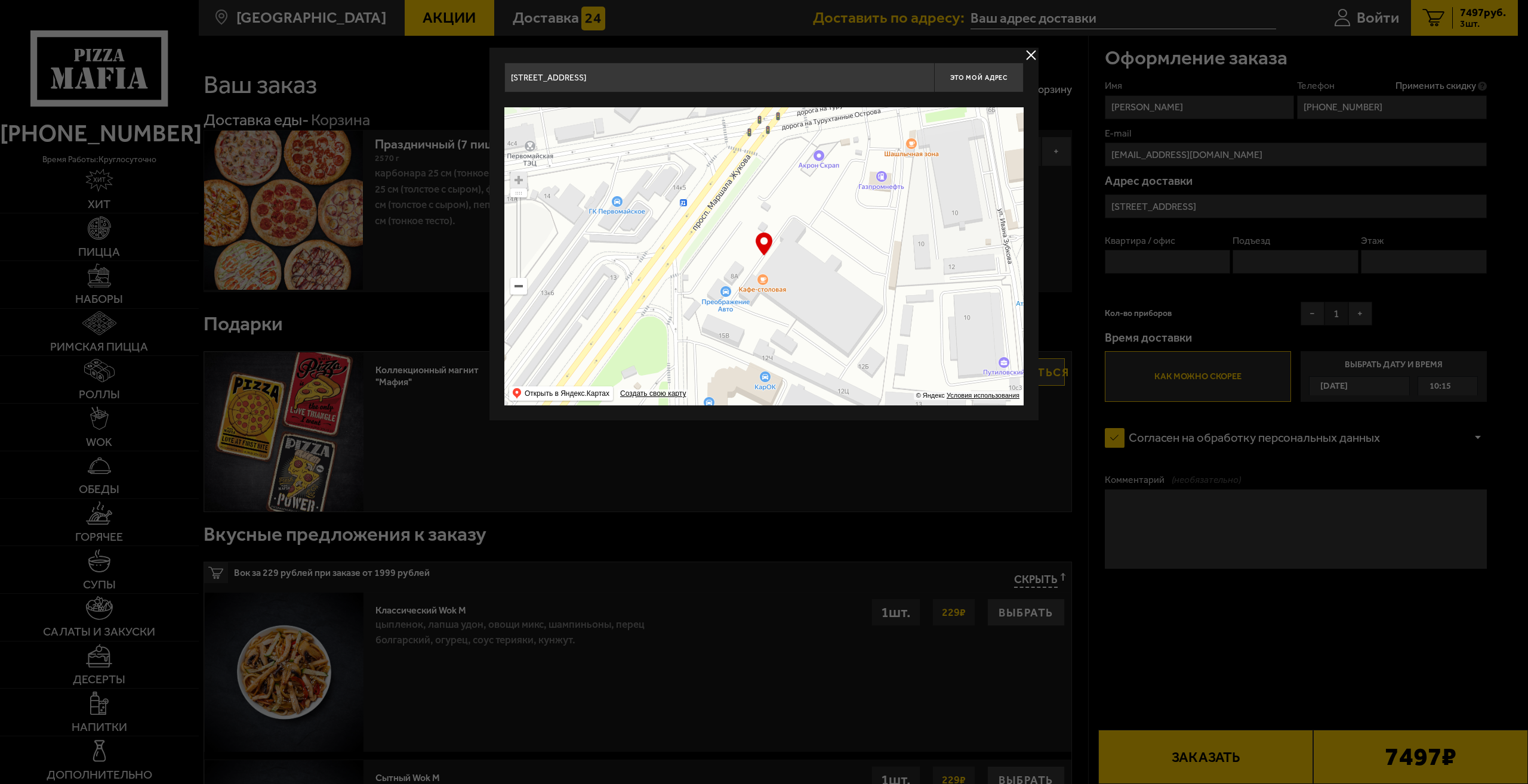
drag, startPoint x: 871, startPoint y: 338, endPoint x: 915, endPoint y: 259, distance: 90.4
click at [915, 259] on ymaps at bounding box center [764, 257] width 519 height 299
type input "дорога на [STREET_ADDRESS]"
click at [981, 76] on span "Это мой адрес" at bounding box center [978, 78] width 57 height 8
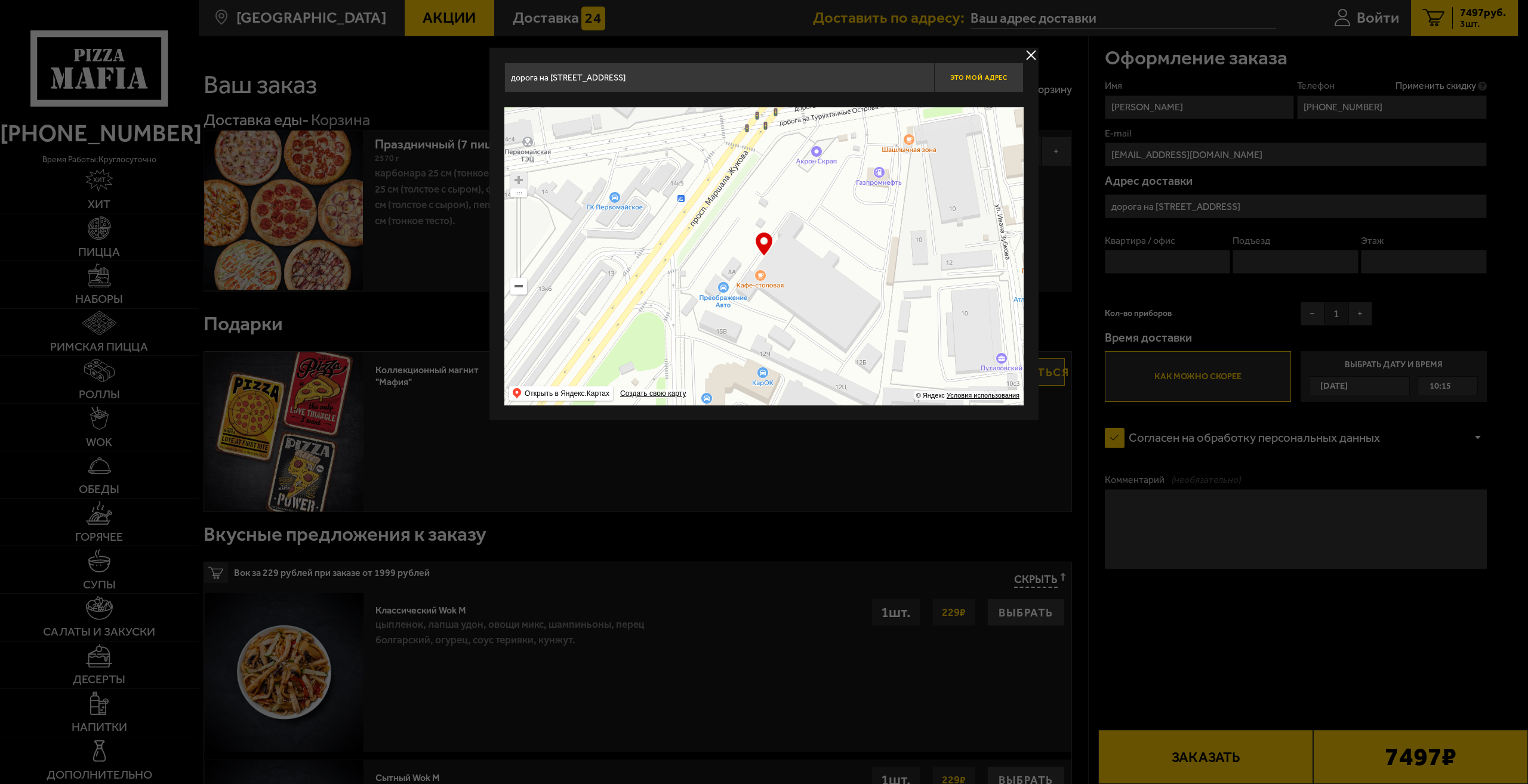
type input "дорога на [STREET_ADDRESS]"
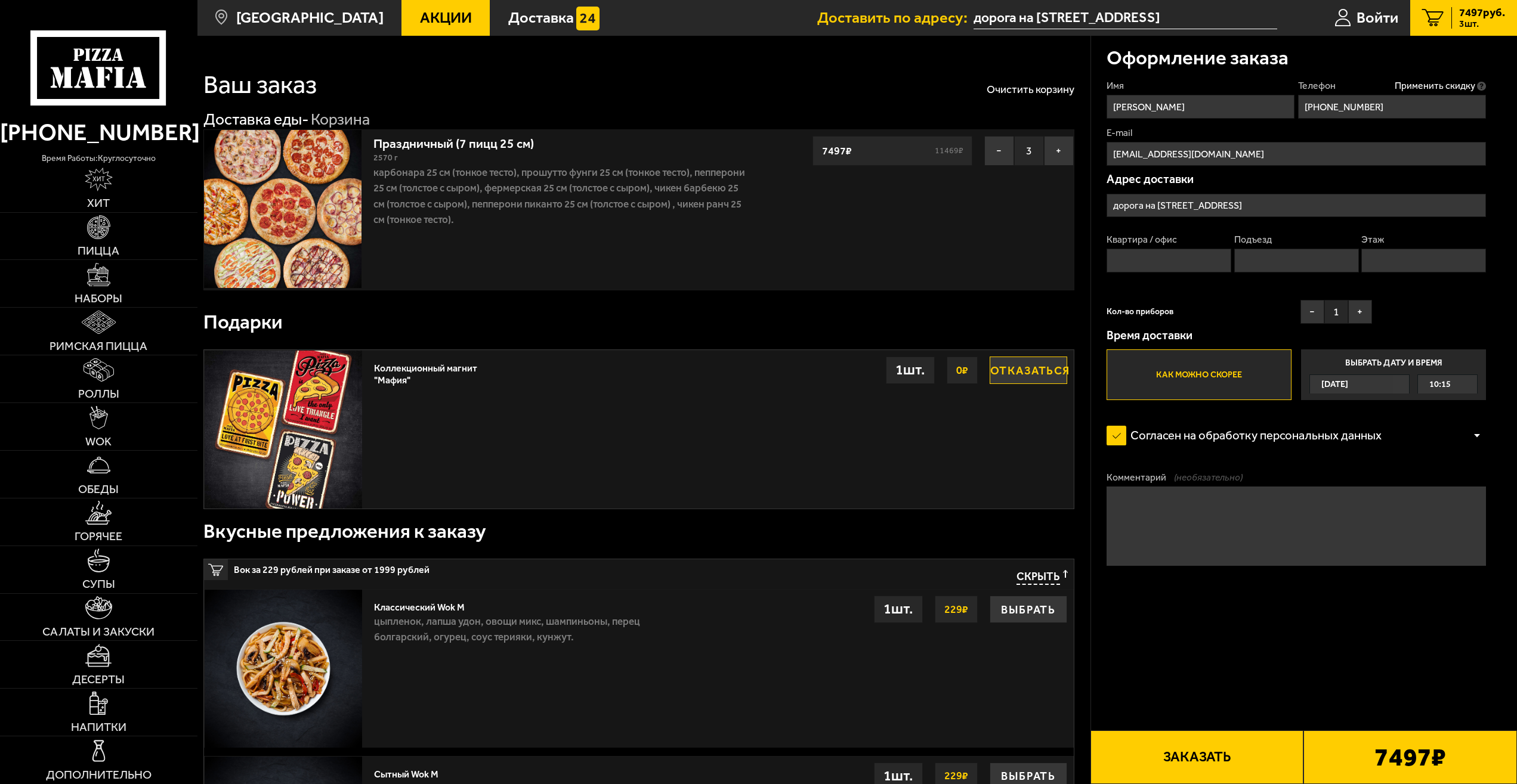
click at [1449, 387] on span "10:15" at bounding box center [1439, 384] width 21 height 18
click at [0, 0] on input "Выбрать дату и время [DATE] 10:15" at bounding box center [0, 0] width 0 height 0
click at [1437, 387] on span "10:15" at bounding box center [1439, 384] width 21 height 18
click at [1450, 482] on span "12:00" at bounding box center [1440, 477] width 21 height 19
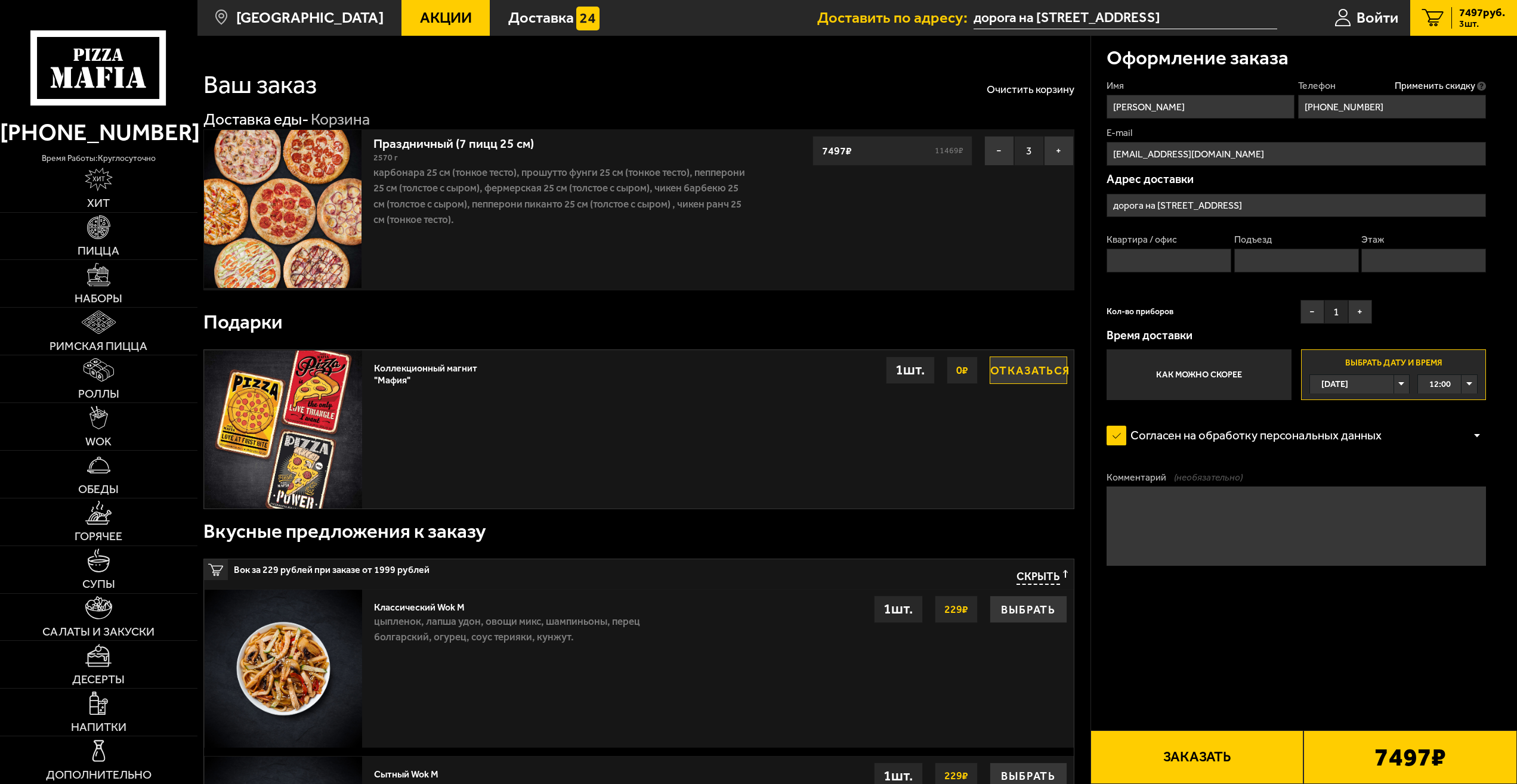
click at [1260, 513] on textarea "Комментарий (необязательно)" at bounding box center [1296, 526] width 380 height 78
type textarea "P"
type textarea "з"
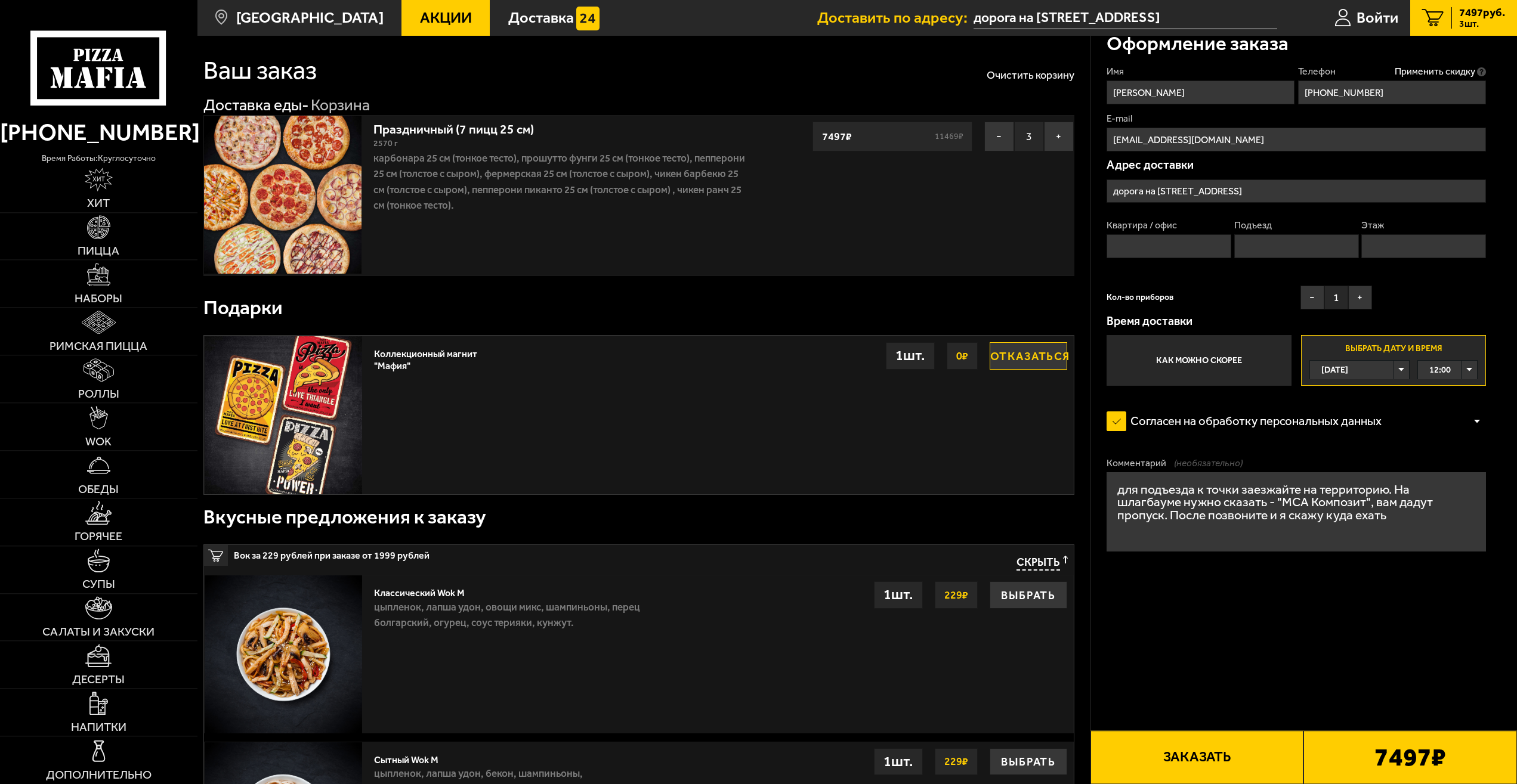
scroll to position [0, 0]
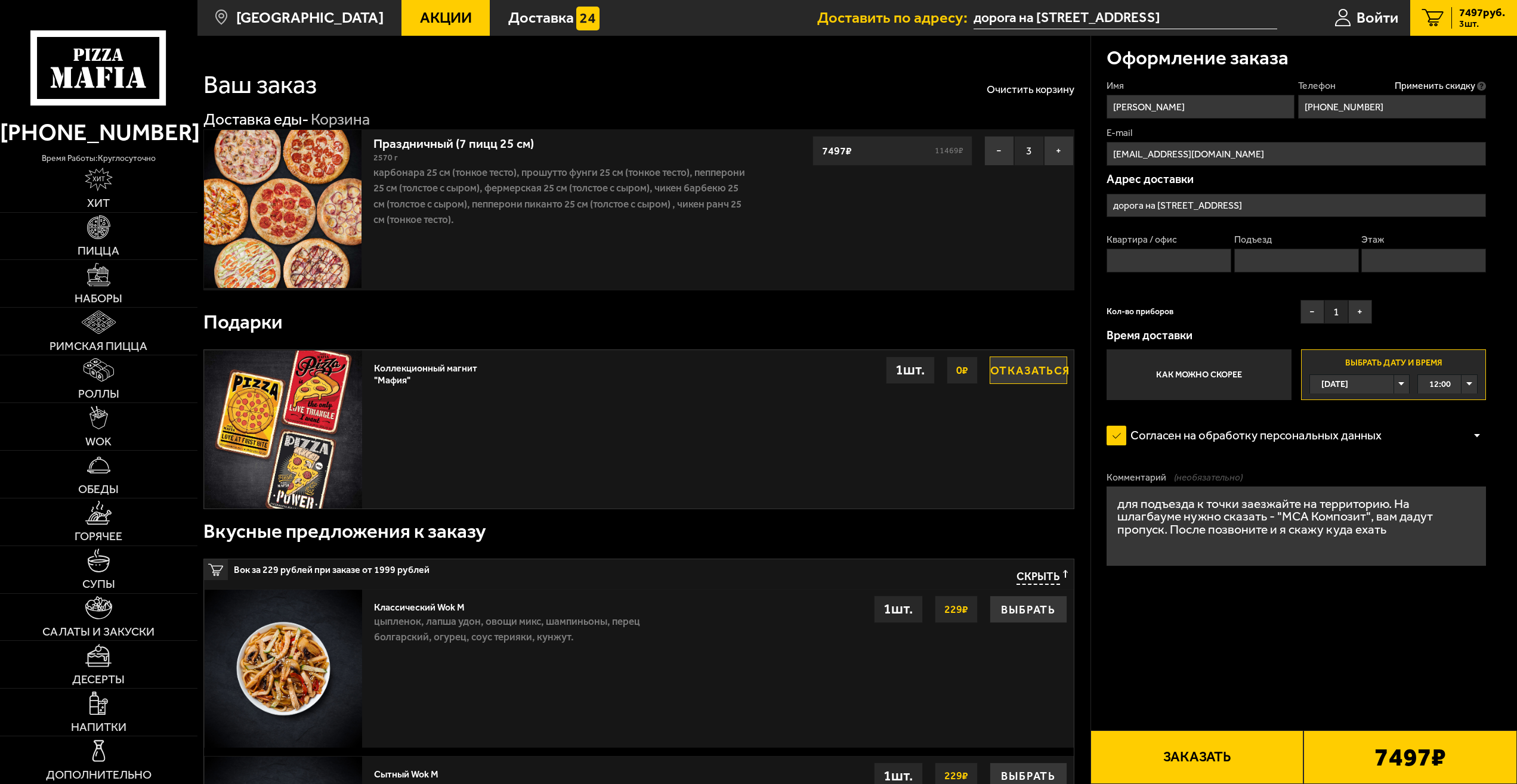
type textarea "для подъезда к точки заезжайте на территорию. На шлагбауме нужно сказать - "МСА…"
click at [1481, 438] on div at bounding box center [1477, 435] width 18 height 9
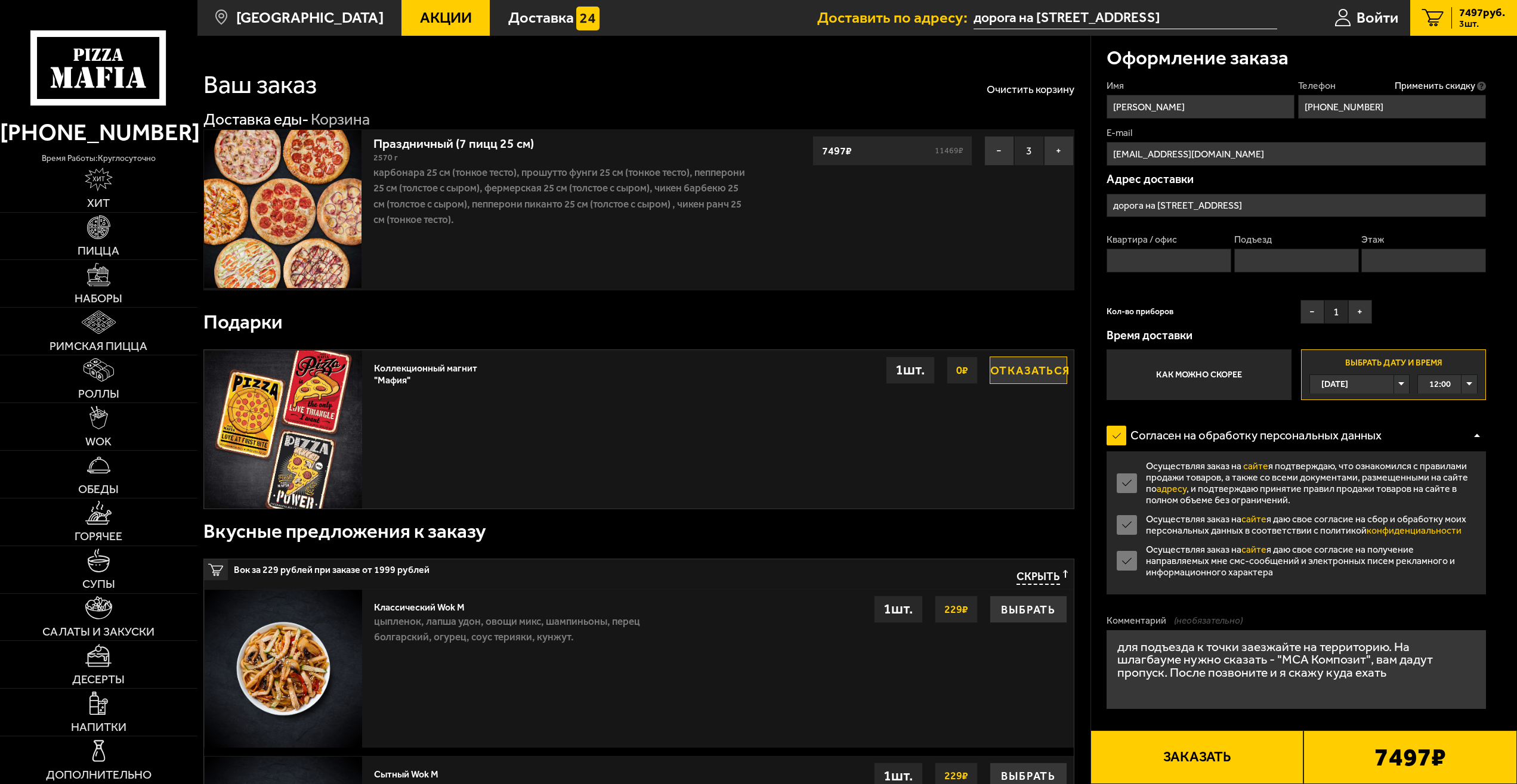
click at [1481, 438] on div at bounding box center [1477, 435] width 18 height 9
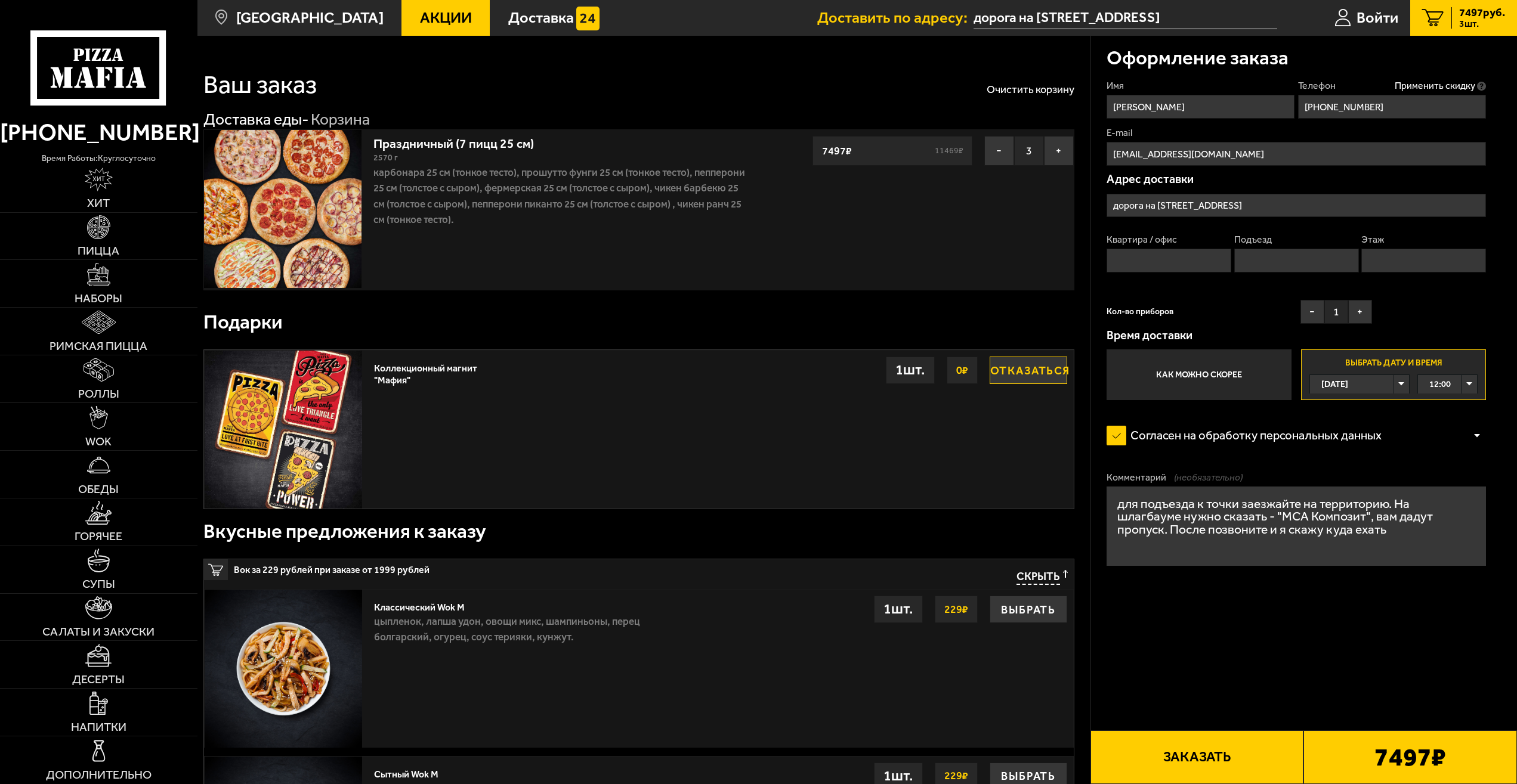
click at [1189, 752] on button "Заказать" at bounding box center [1197, 757] width 213 height 54
click at [1172, 261] on input "Квартира / офис" at bounding box center [1169, 261] width 125 height 24
type input "-"
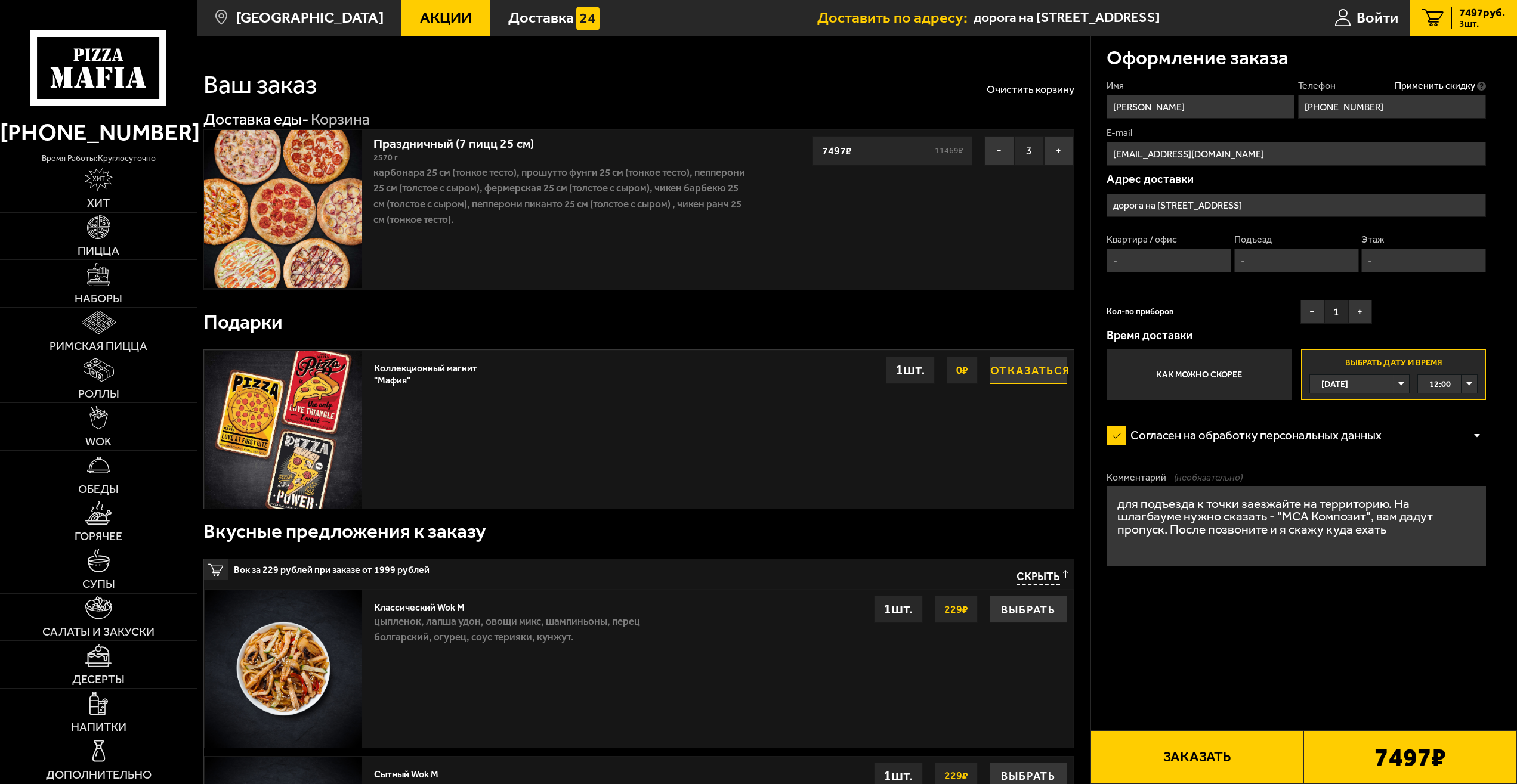
click at [1248, 748] on button "Заказать" at bounding box center [1197, 757] width 213 height 54
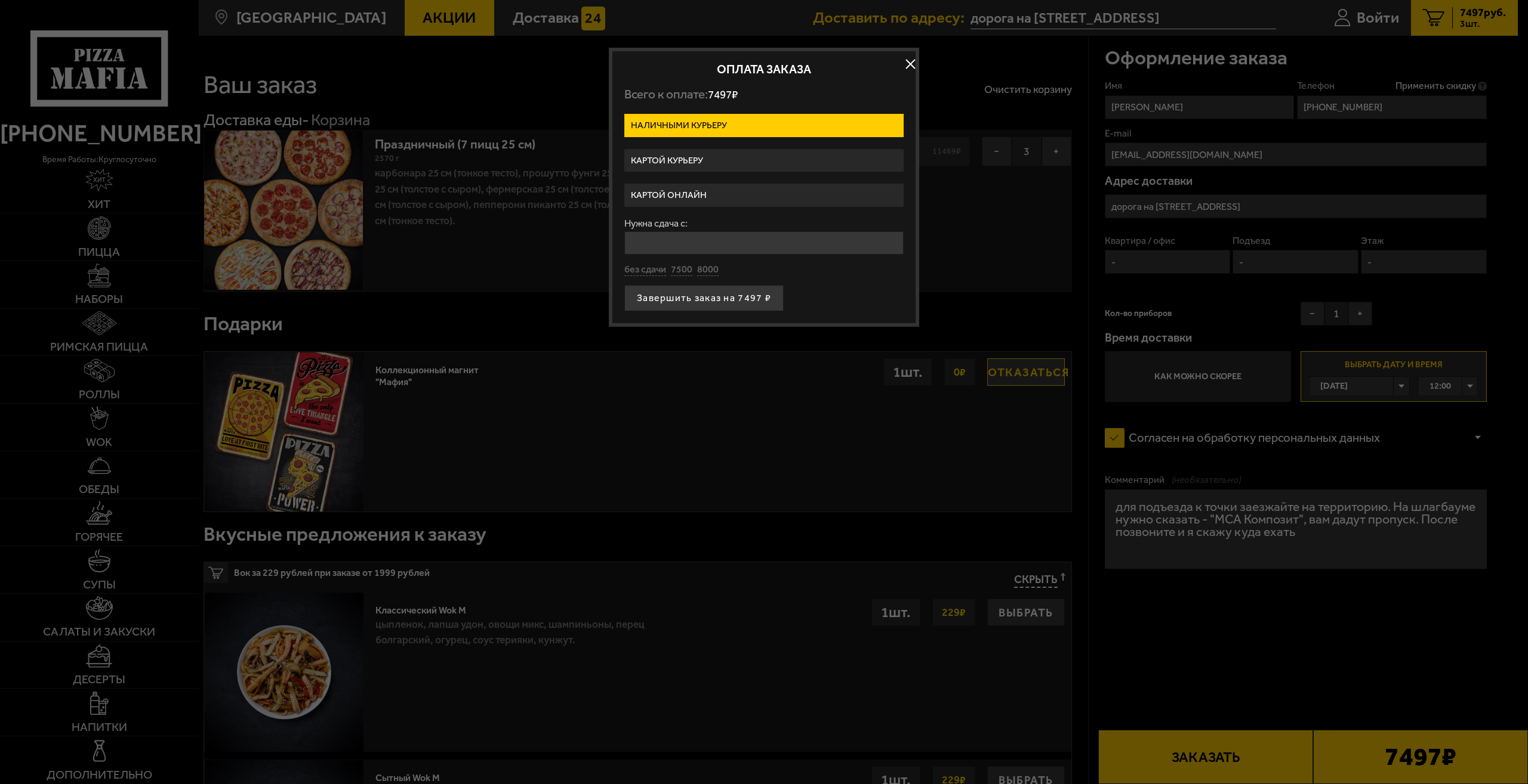
click at [703, 154] on label "Картой курьеру" at bounding box center [763, 160] width 279 height 23
click at [0, 0] on input "Картой курьеру" at bounding box center [0, 0] width 0 height 0
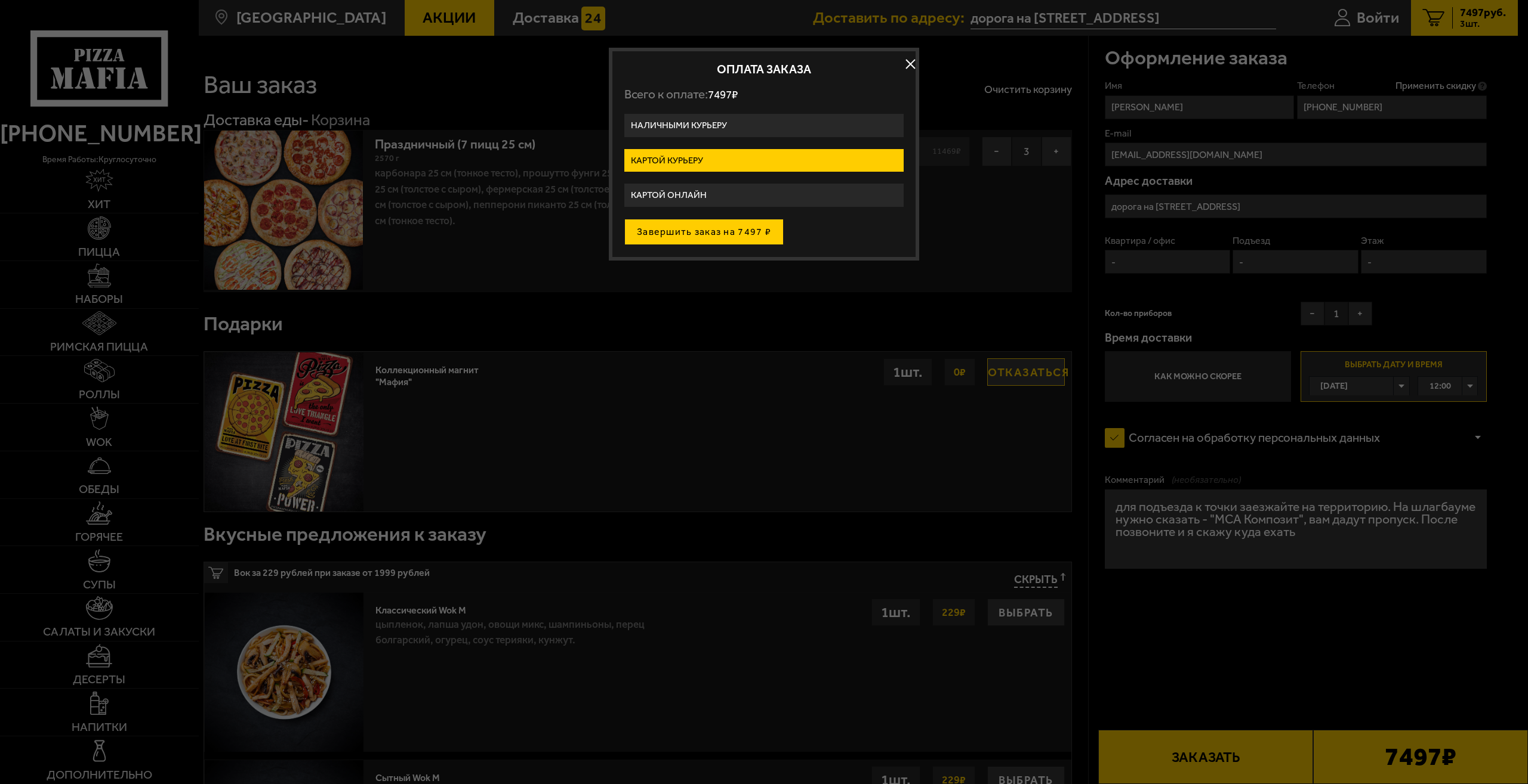
click at [721, 232] on button "Завершить заказ на 7497 ₽" at bounding box center [703, 232] width 160 height 26
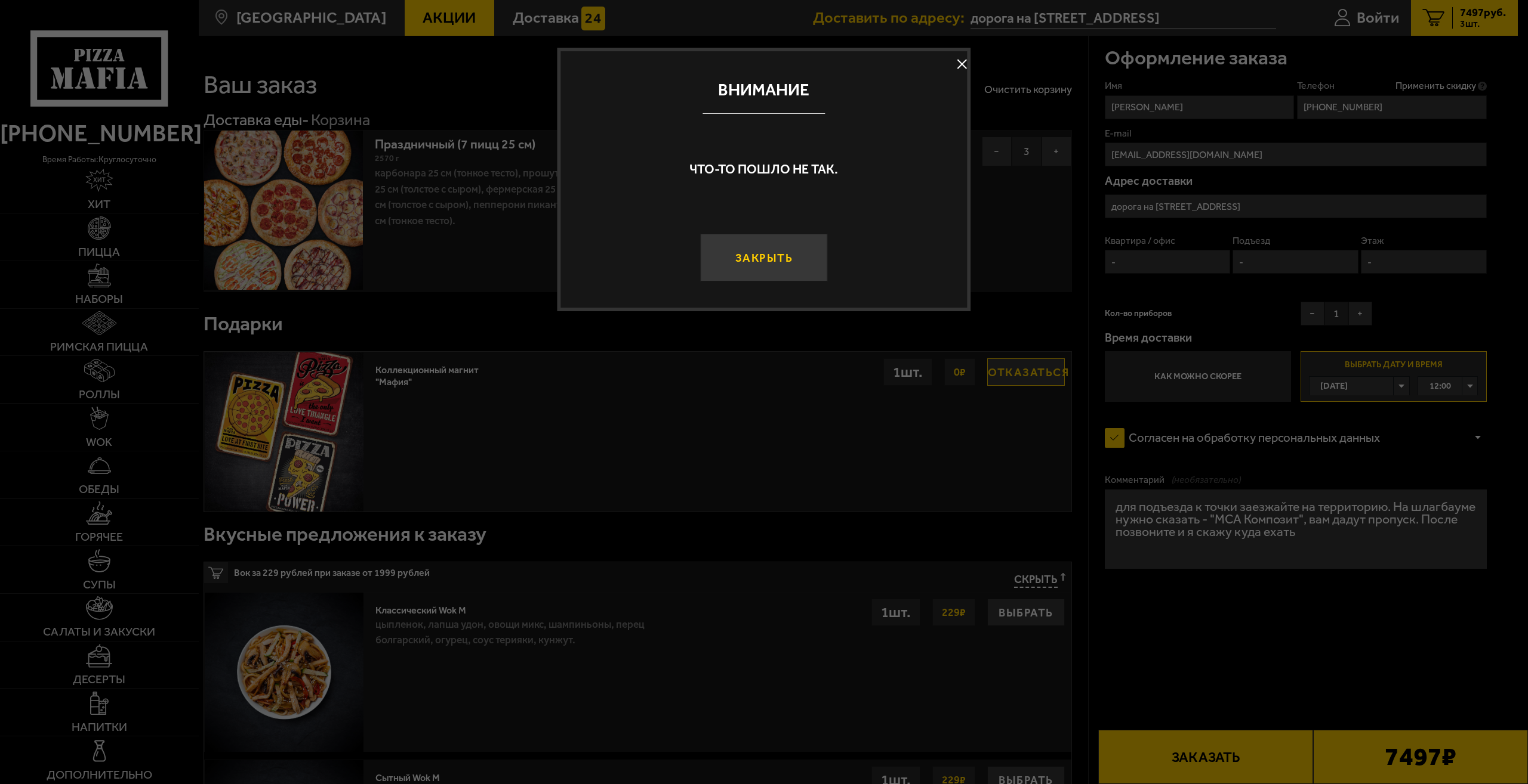
click at [796, 266] on button "Закрыть" at bounding box center [763, 258] width 127 height 48
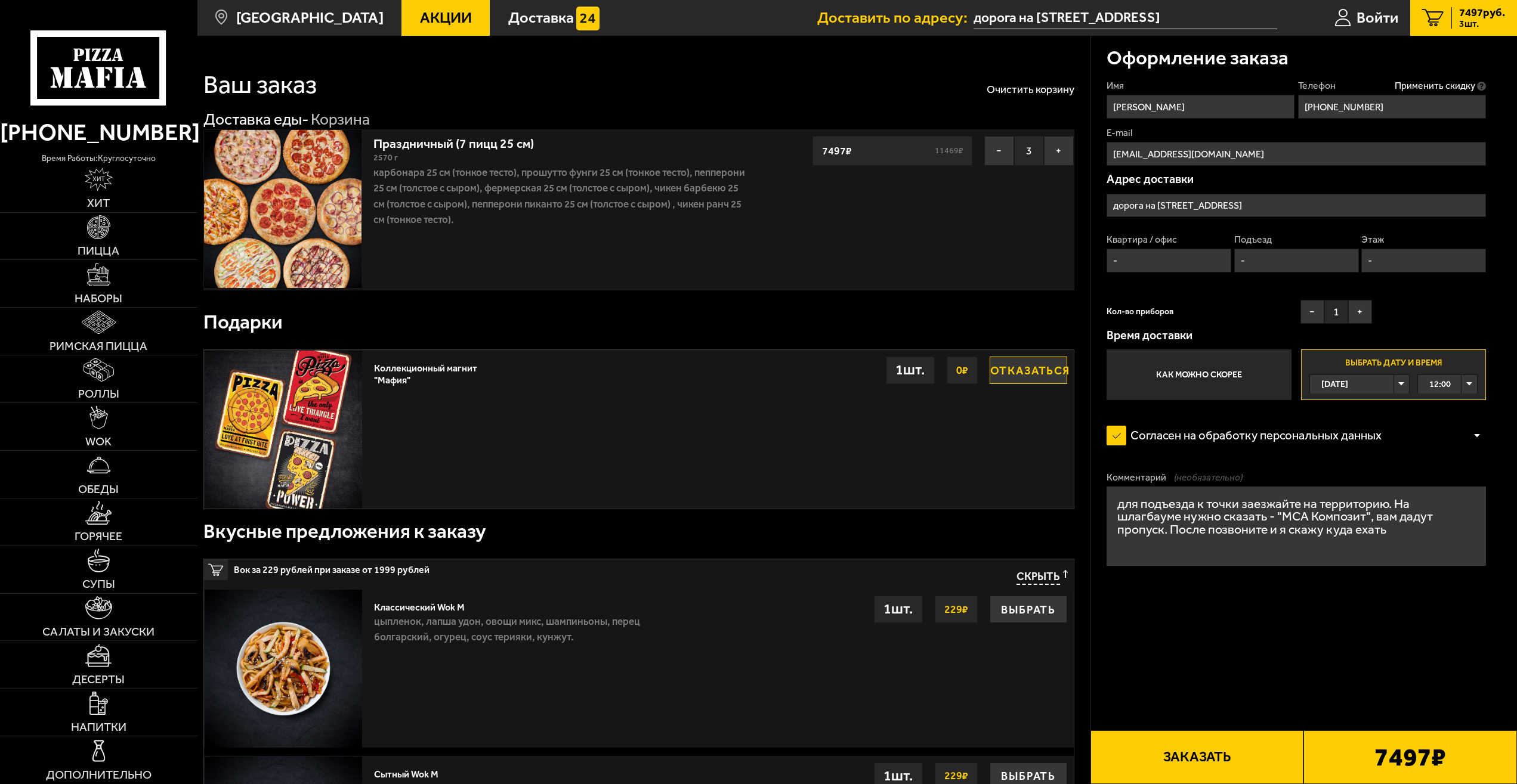
click at [1393, 389] on div "[DATE]" at bounding box center [1351, 384] width 83 height 18
click at [1363, 404] on li "[DATE]" at bounding box center [1359, 403] width 98 height 20
click at [1220, 757] on button "Заказать" at bounding box center [1197, 757] width 213 height 54
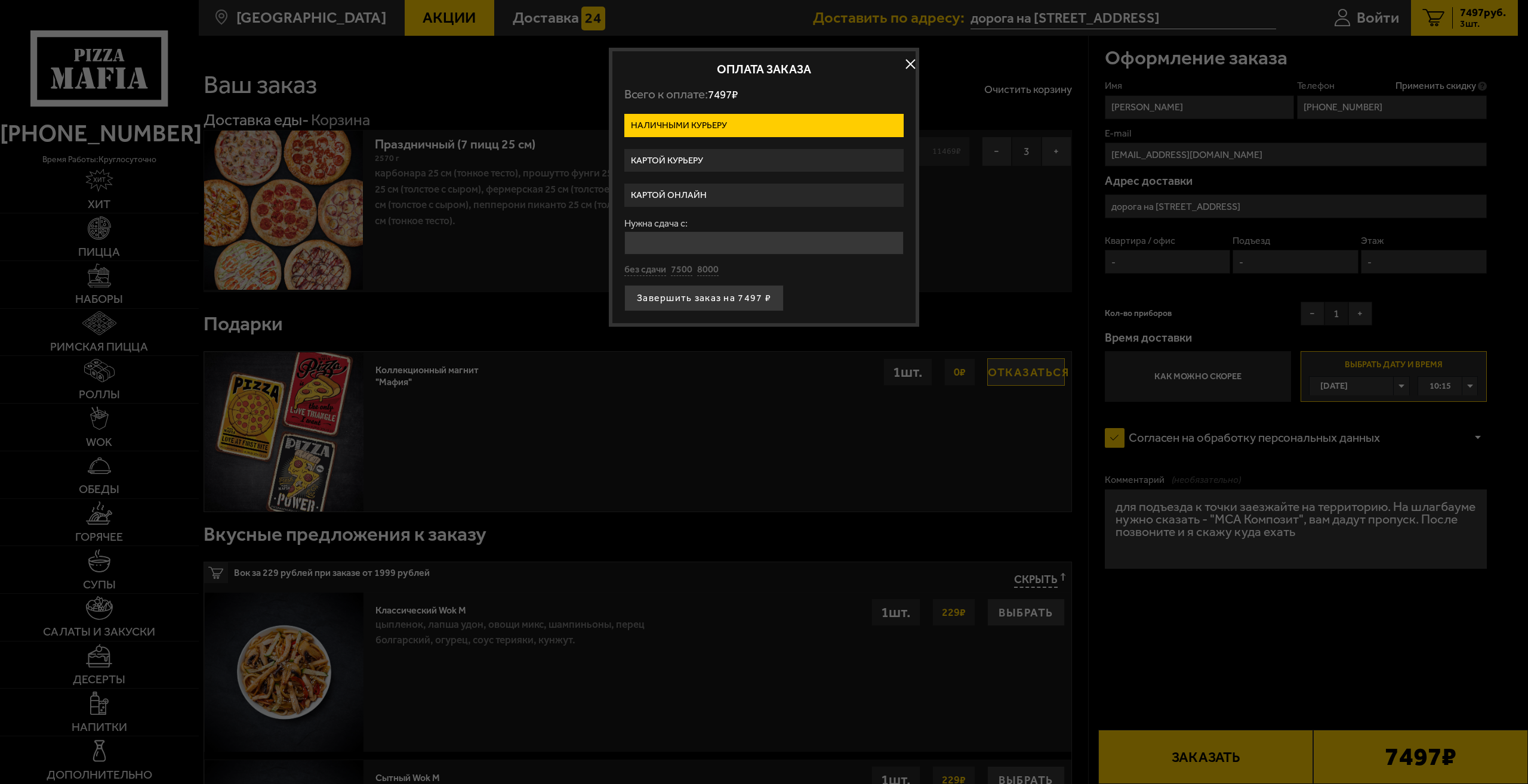
click at [691, 159] on label "Картой курьеру" at bounding box center [763, 160] width 279 height 23
click at [0, 0] on input "Картой курьеру" at bounding box center [0, 0] width 0 height 0
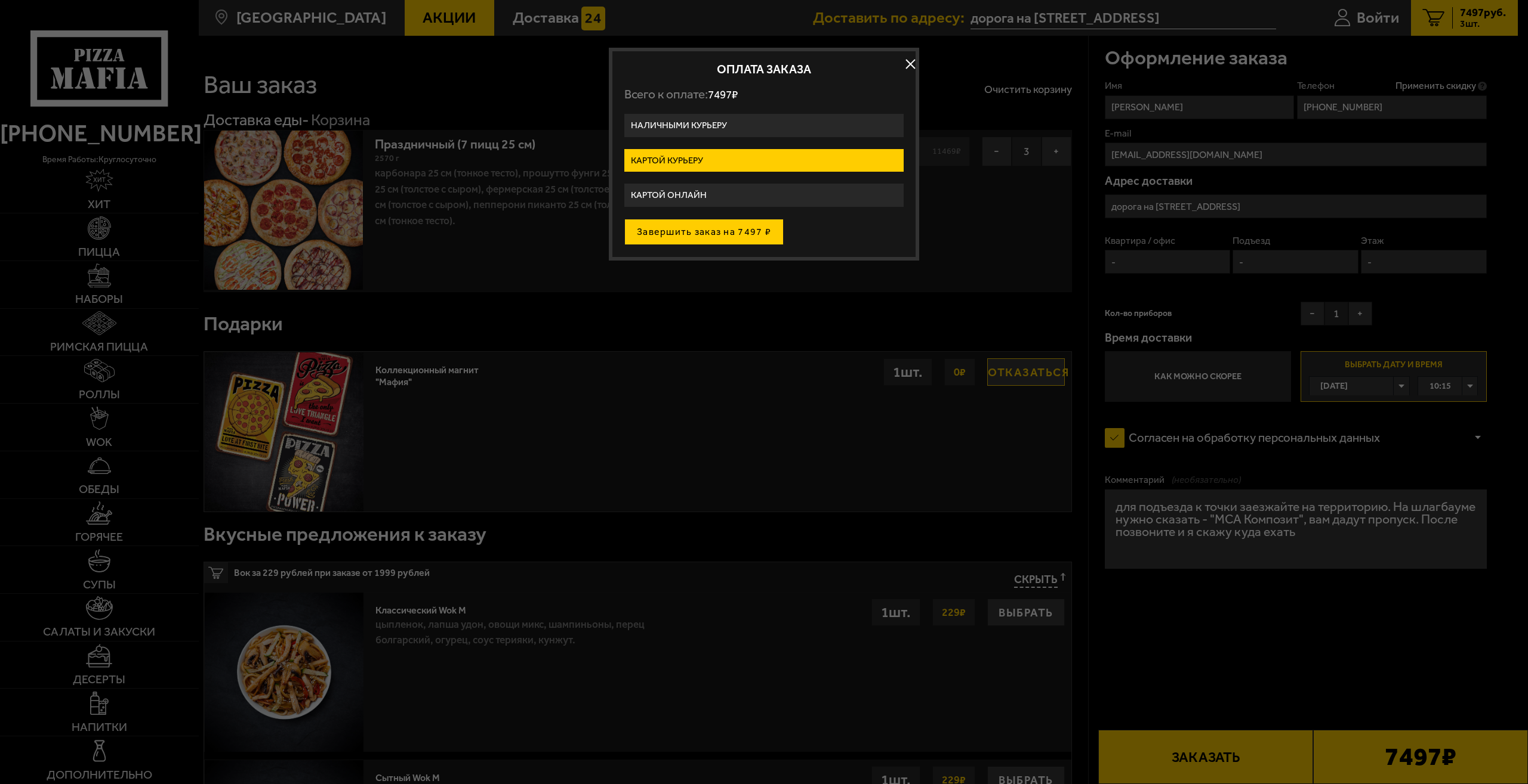
click at [729, 233] on button "Завершить заказ на 7497 ₽" at bounding box center [703, 232] width 160 height 26
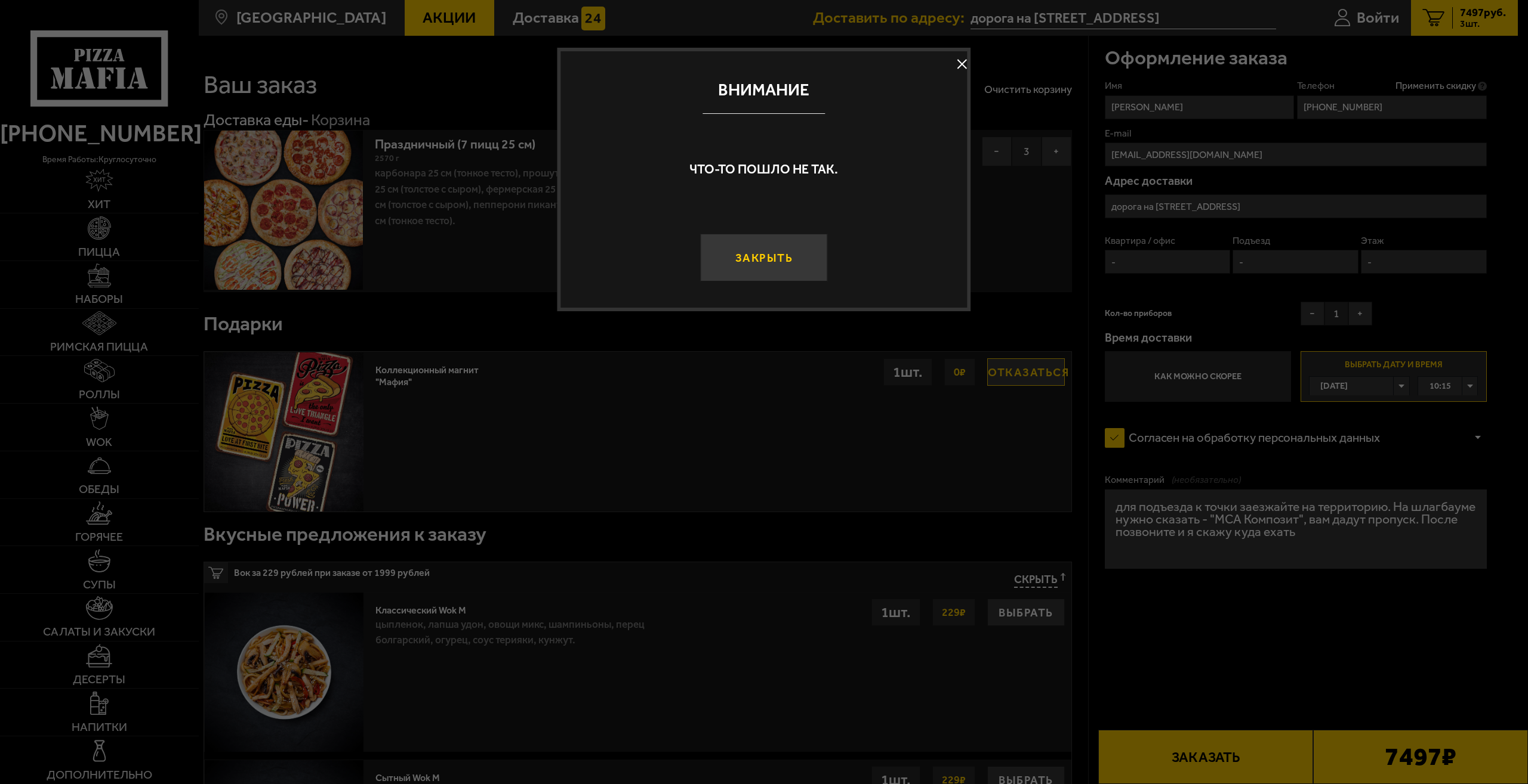
click at [760, 261] on button "Закрыть" at bounding box center [763, 258] width 127 height 48
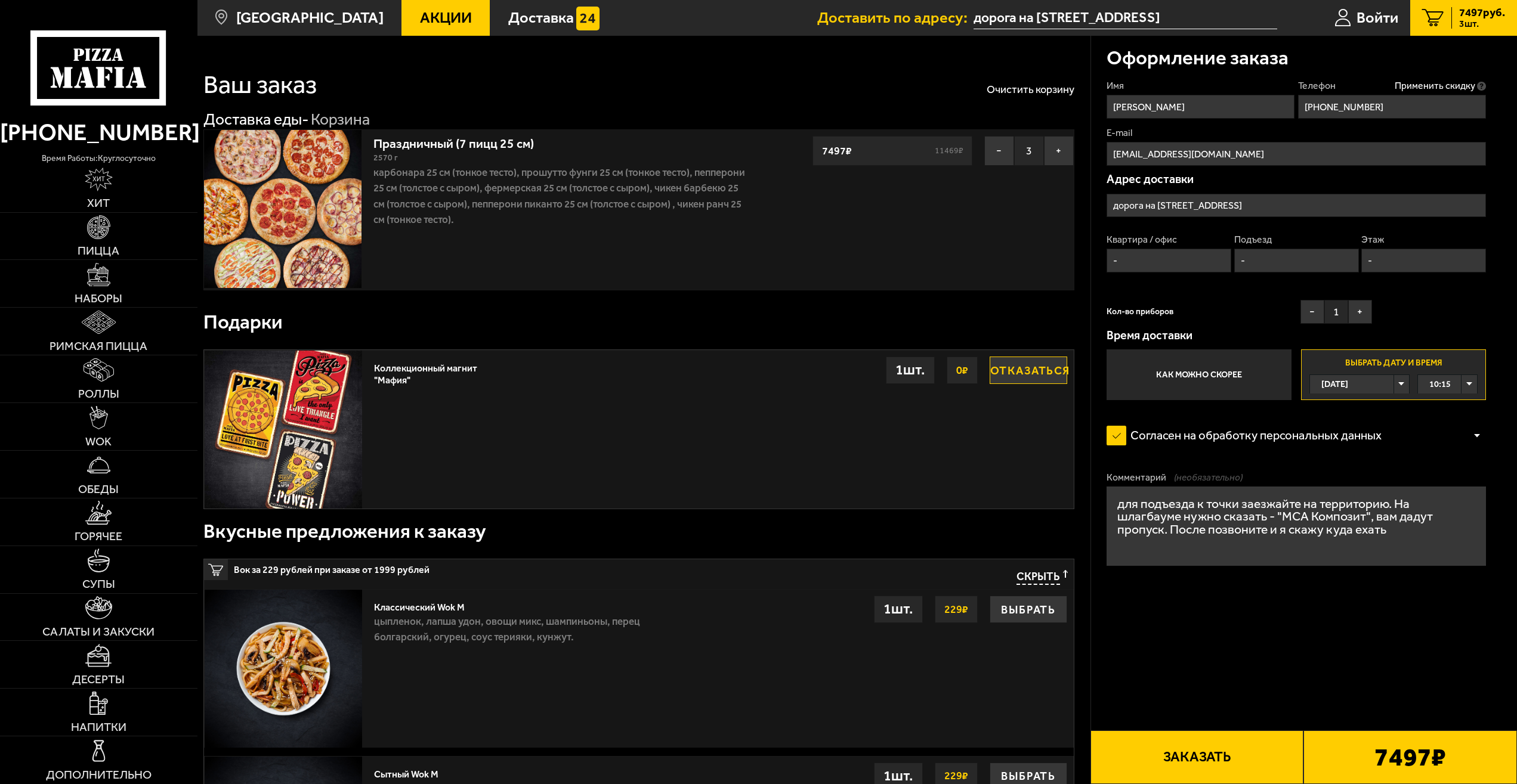
click at [1146, 270] on input "-" at bounding box center [1169, 261] width 125 height 24
type input "1"
click at [1246, 261] on input "-" at bounding box center [1297, 261] width 125 height 24
type input "1"
click at [1378, 262] on input "-" at bounding box center [1423, 261] width 125 height 24
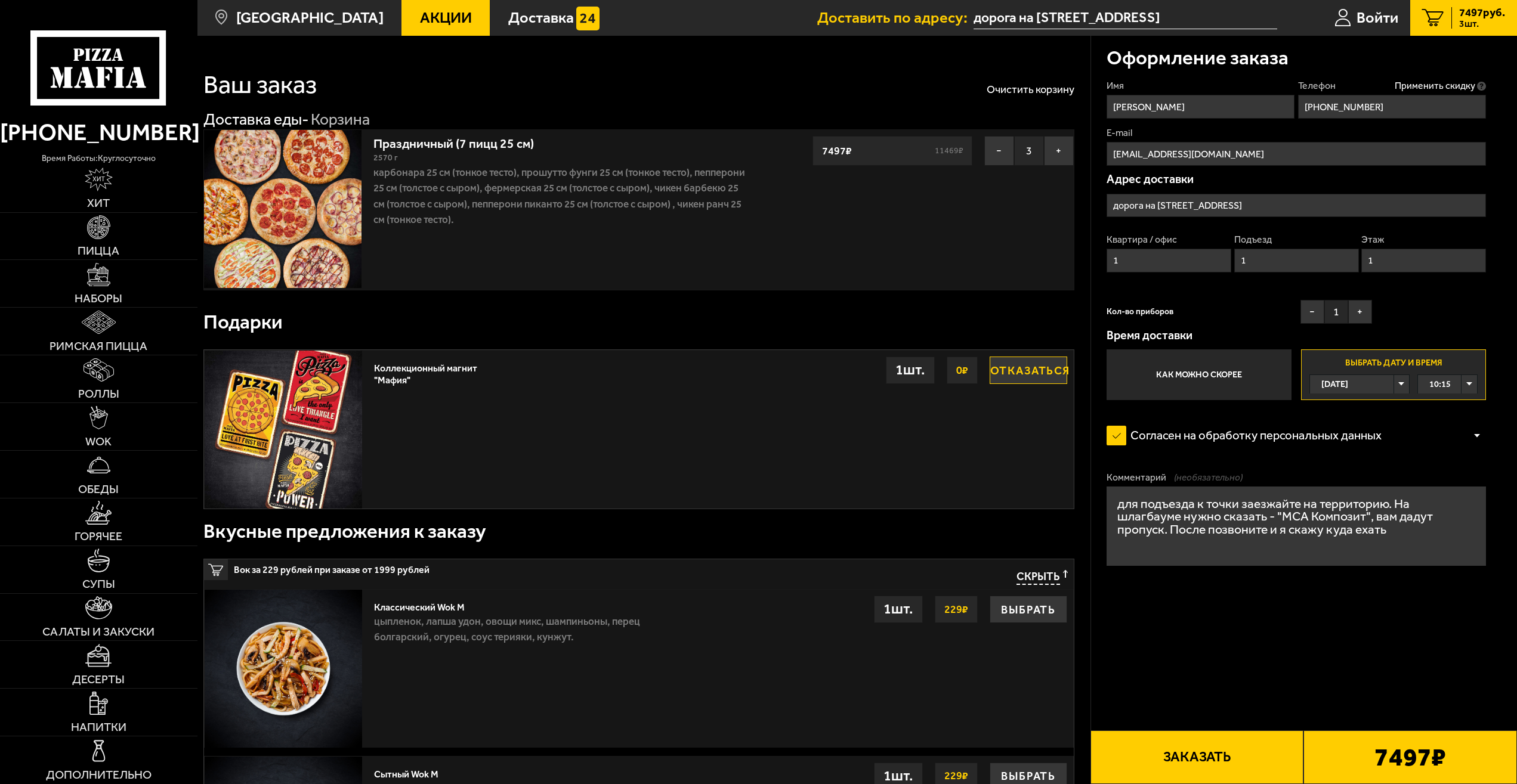
type input "1"
click at [1202, 747] on button "Заказать" at bounding box center [1197, 757] width 213 height 54
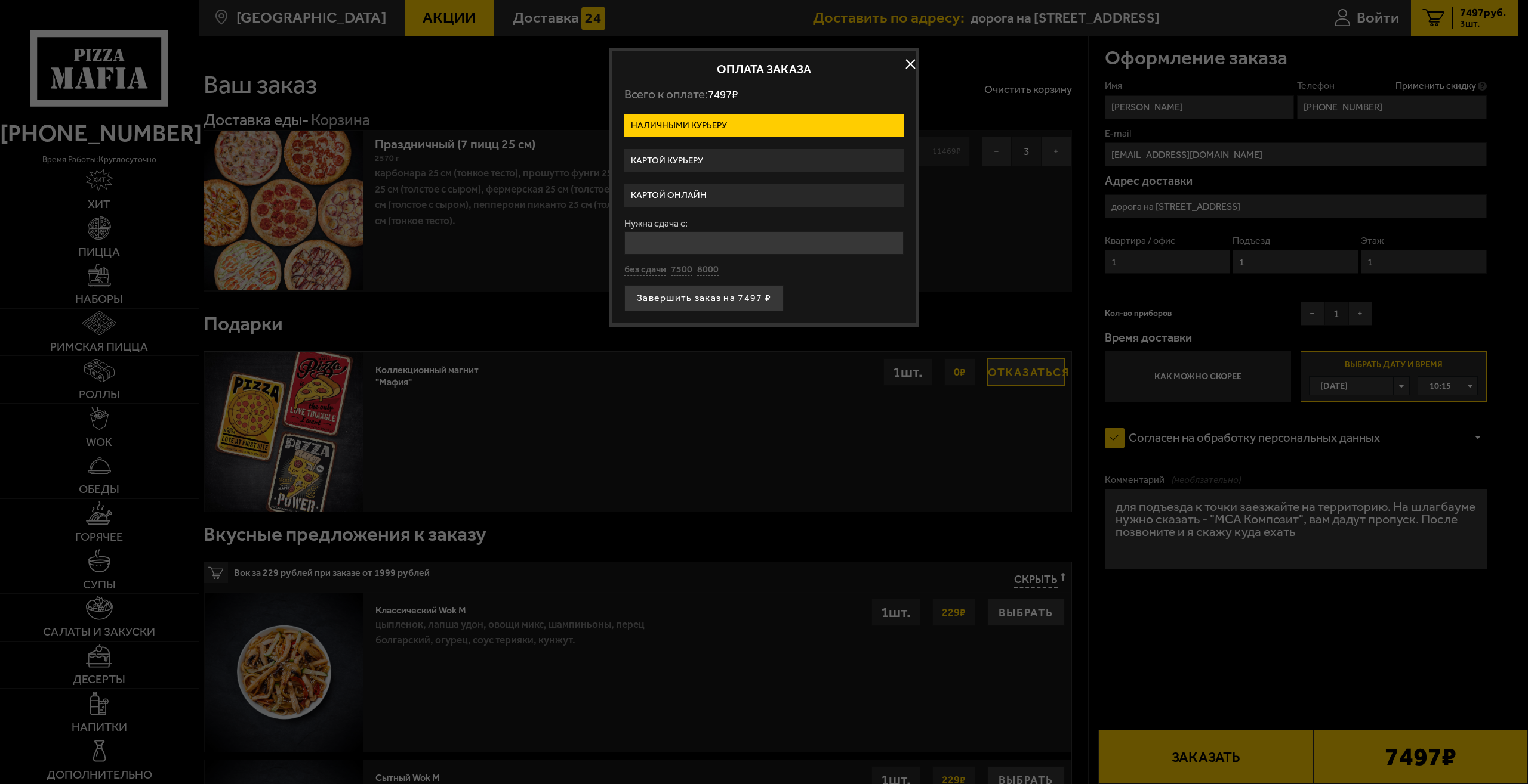
click at [726, 156] on label "Картой курьеру" at bounding box center [763, 160] width 279 height 23
click at [0, 0] on input "Картой курьеру" at bounding box center [0, 0] width 0 height 0
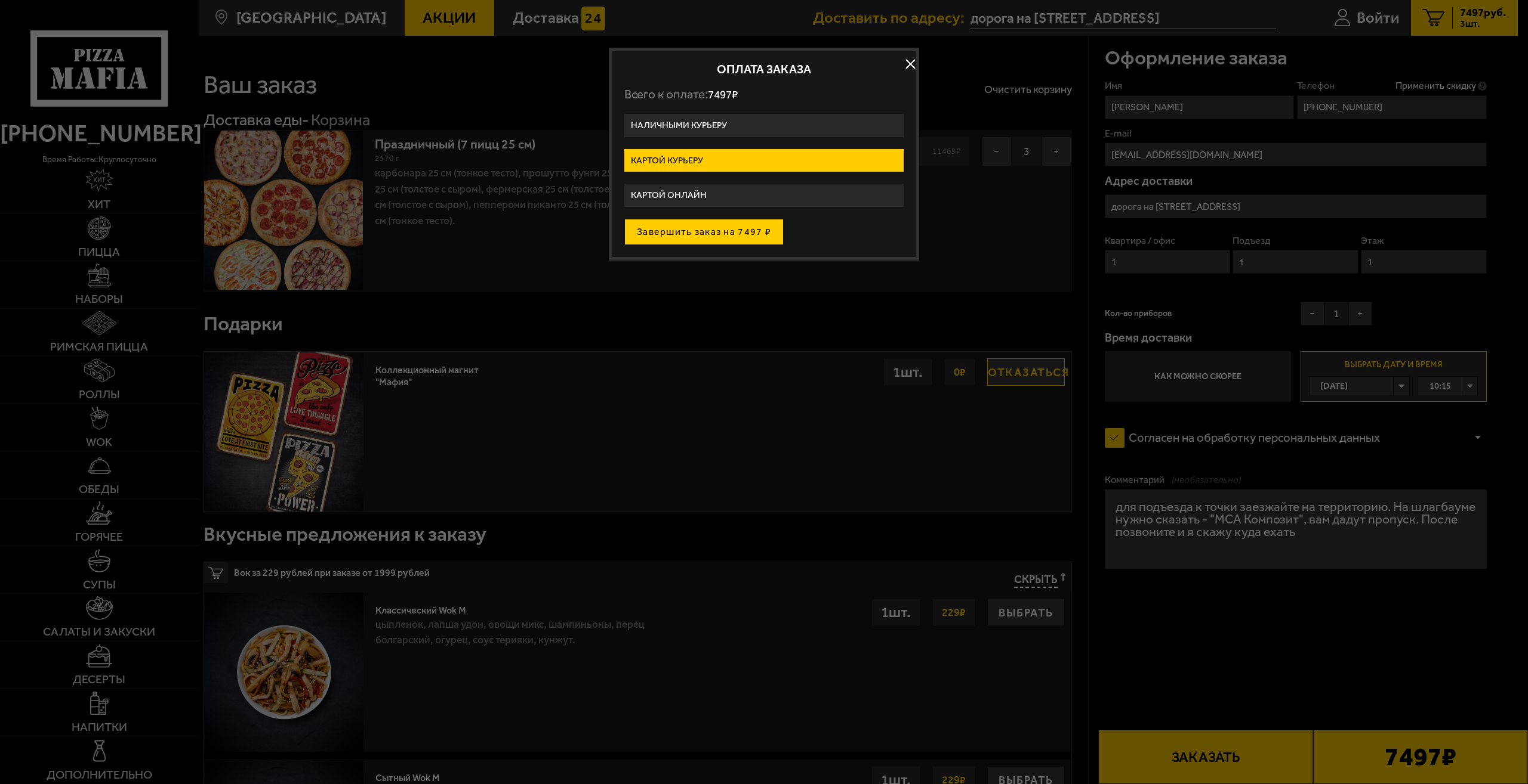
click at [706, 233] on button "Завершить заказ на 7497 ₽" at bounding box center [703, 232] width 160 height 26
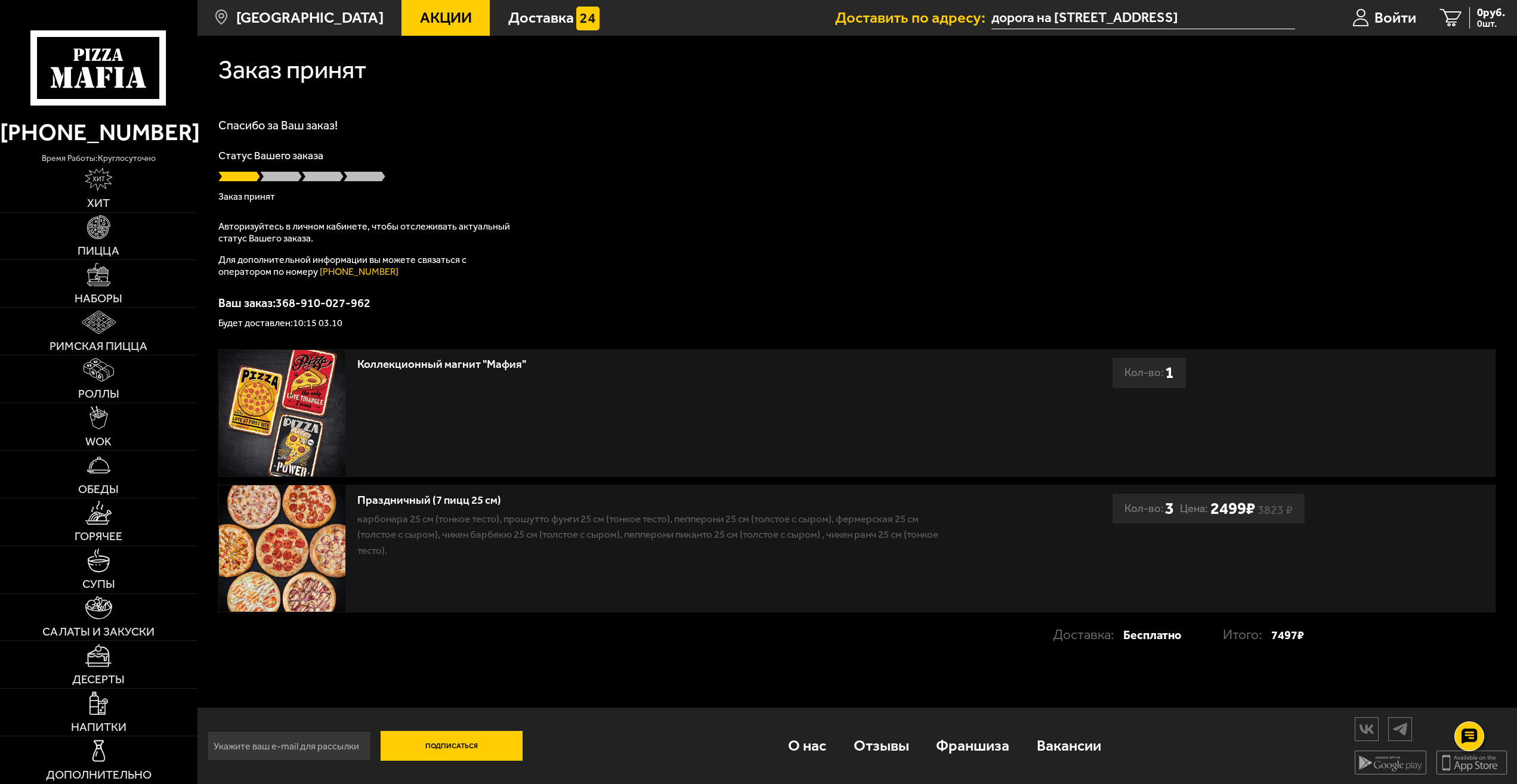
drag, startPoint x: 320, startPoint y: 323, endPoint x: 294, endPoint y: 325, distance: 26.1
click at [294, 325] on p "Будет доставлен: 10:15 03.10" at bounding box center [857, 322] width 1277 height 9
click at [474, 287] on div "Спасибо за Ваш заказ! Статус Вашего заказа Заказ принят Авторизуйтесь в личном …" at bounding box center [857, 224] width 1277 height 209
drag, startPoint x: 318, startPoint y: 322, endPoint x: 296, endPoint y: 323, distance: 22.0
click at [296, 323] on p "Будет доставлен: 10:15 03.10" at bounding box center [857, 322] width 1277 height 9
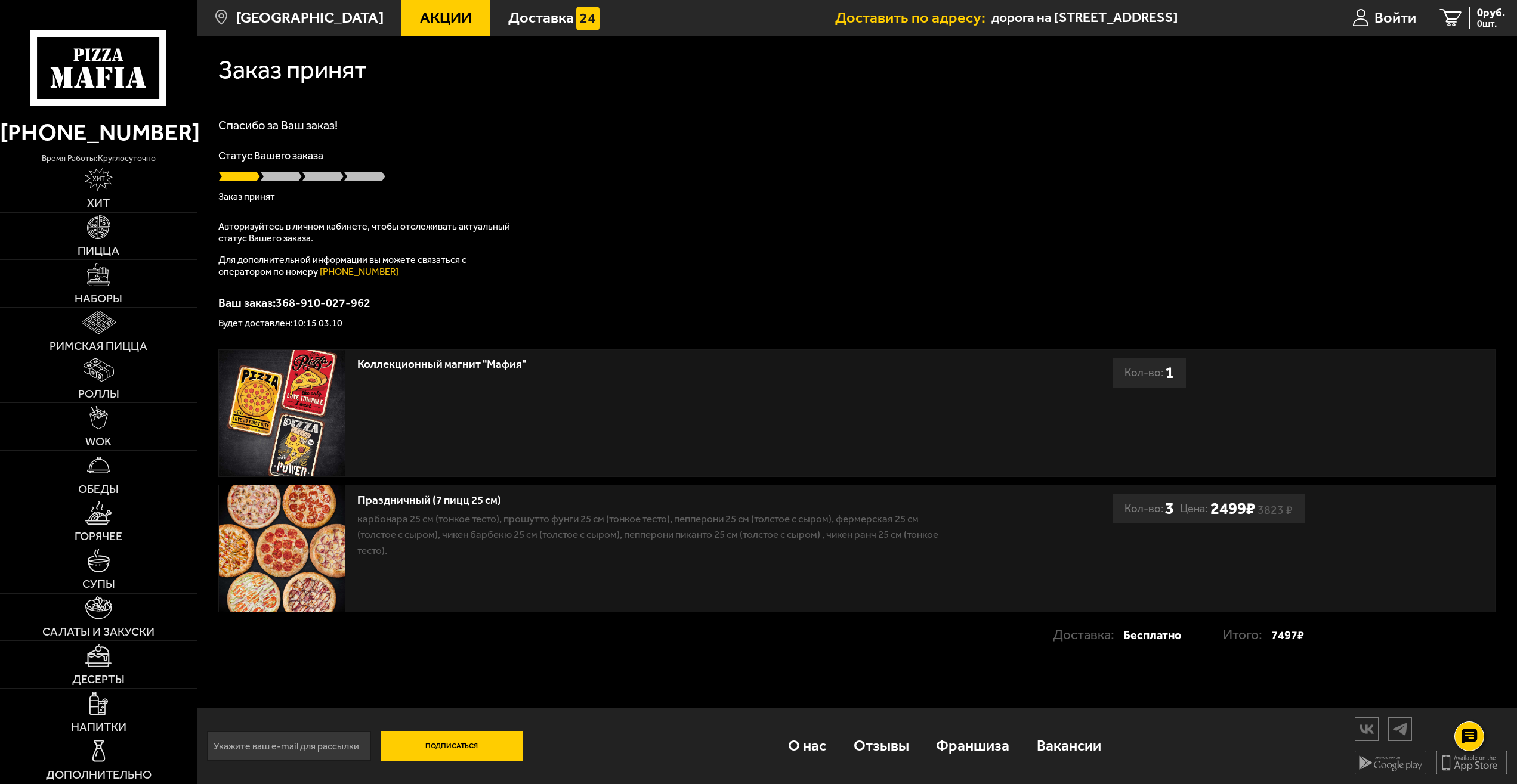
click at [357, 321] on p "Будет доставлен: 10:15 03.10" at bounding box center [857, 322] width 1277 height 9
drag, startPoint x: 317, startPoint y: 324, endPoint x: 296, endPoint y: 325, distance: 21.0
click at [296, 325] on p "Будет доставлен: 10:15 03.10" at bounding box center [857, 322] width 1277 height 9
click at [346, 322] on p "Будет доставлен: 10:15 03.10" at bounding box center [857, 322] width 1277 height 9
drag, startPoint x: 317, startPoint y: 324, endPoint x: 296, endPoint y: 328, distance: 21.4
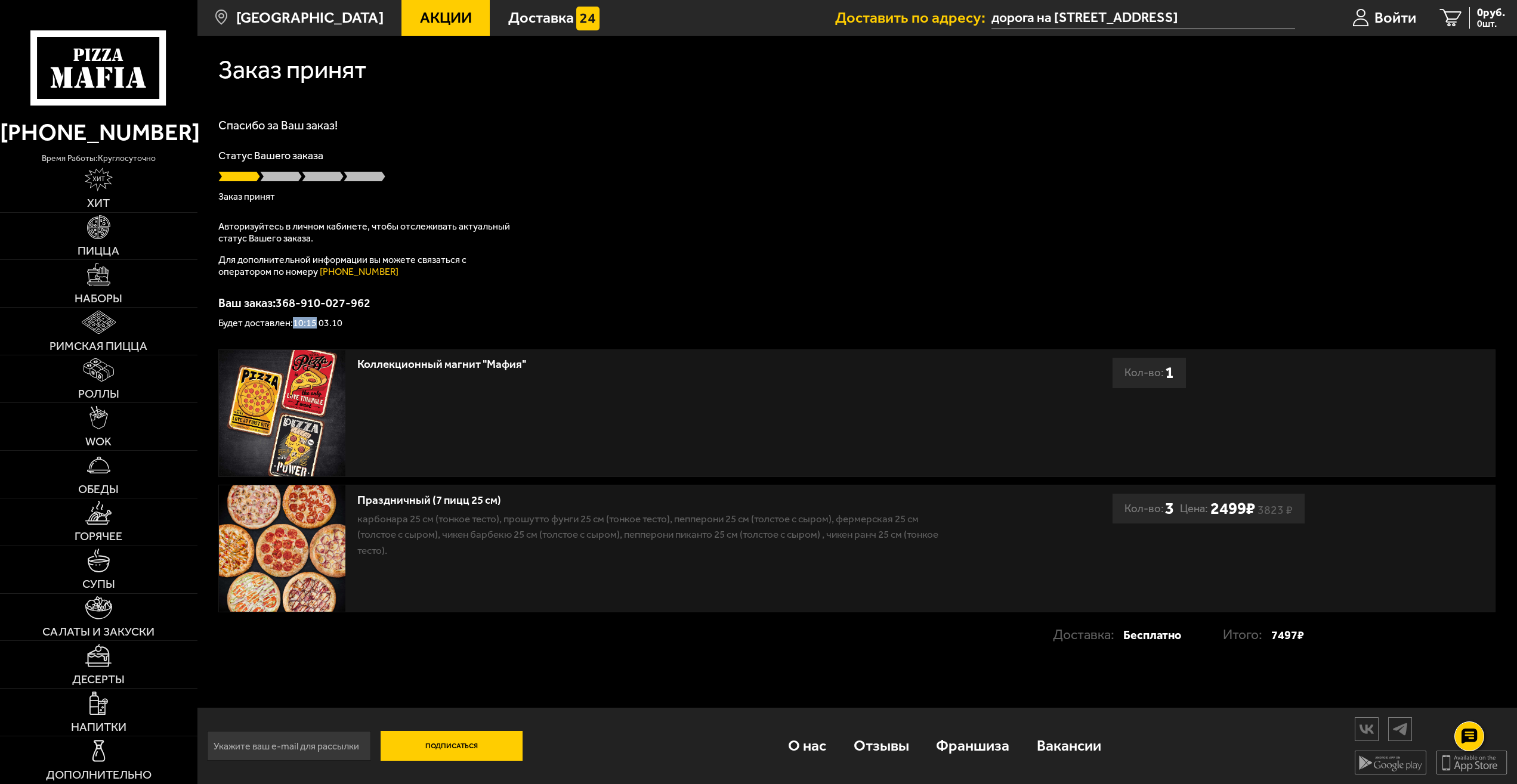
click at [296, 328] on p "Будет доставлен: 10:15 03.10" at bounding box center [857, 322] width 1277 height 9
click at [352, 322] on p "Будет доставлен: 10:15 03.10" at bounding box center [857, 322] width 1277 height 9
drag, startPoint x: 317, startPoint y: 324, endPoint x: 296, endPoint y: 327, distance: 21.2
click at [296, 327] on p "Будет доставлен: 10:15 03.10" at bounding box center [857, 322] width 1277 height 9
click at [364, 320] on p "Будет доставлен: 10:15 03.10" at bounding box center [857, 322] width 1277 height 9
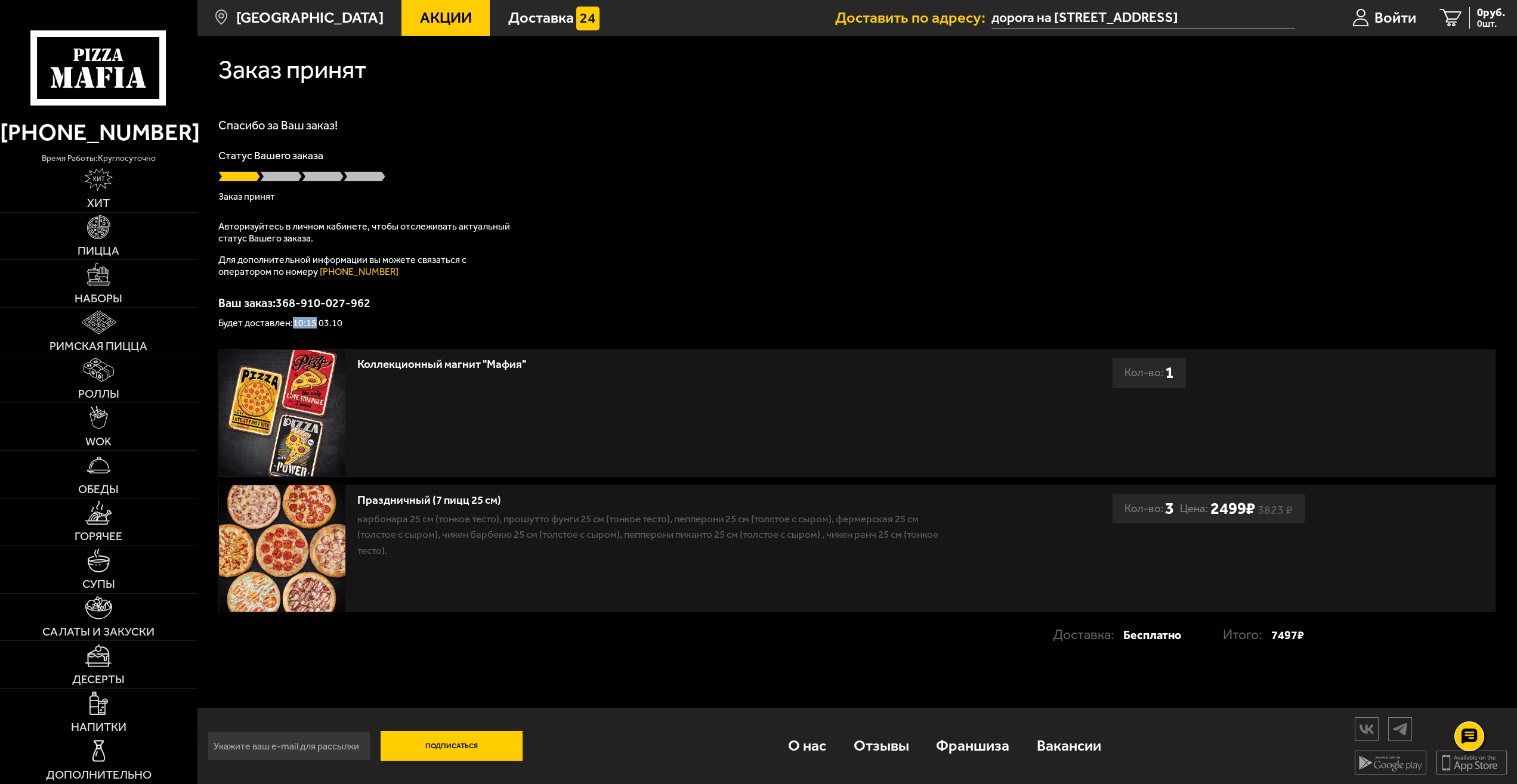
drag, startPoint x: 317, startPoint y: 323, endPoint x: 295, endPoint y: 326, distance: 22.2
click at [295, 326] on p "Будет доставлен: 10:15 03.10" at bounding box center [857, 322] width 1277 height 9
click at [385, 320] on p "Будет доставлен: 10:15 03.10" at bounding box center [857, 322] width 1277 height 9
drag, startPoint x: 317, startPoint y: 324, endPoint x: 296, endPoint y: 325, distance: 21.0
click at [296, 325] on p "Будет доставлен: 10:15 03.10" at bounding box center [857, 322] width 1277 height 9
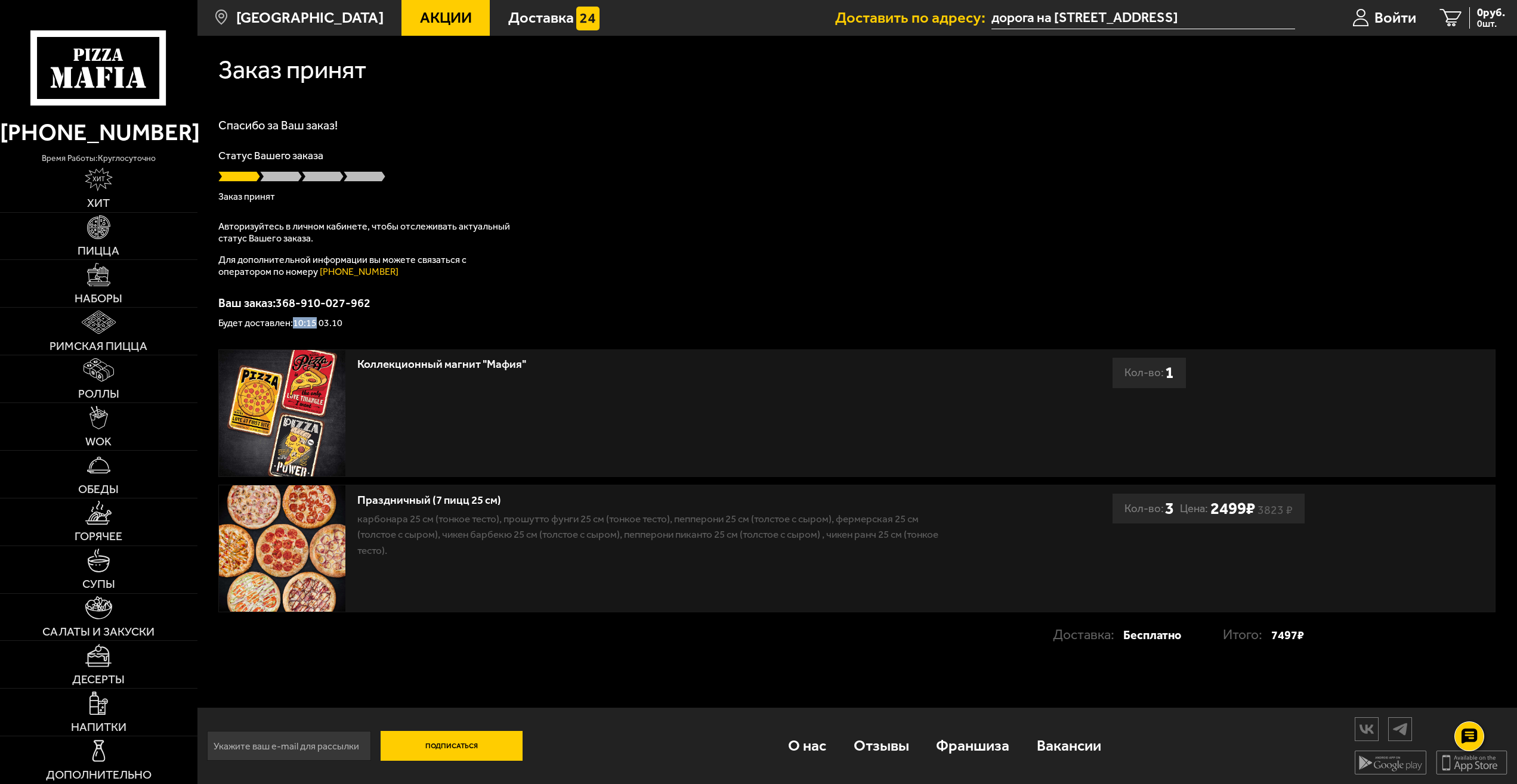
click at [317, 324] on p "Будет доставлен: 10:15 03.10" at bounding box center [857, 322] width 1277 height 9
drag, startPoint x: 306, startPoint y: 325, endPoint x: 294, endPoint y: 326, distance: 12.0
click at [294, 326] on p "Будет доставлен: 10:15 03.10" at bounding box center [857, 322] width 1277 height 9
click at [378, 326] on p "Будет доставлен: 10:15 03.10" at bounding box center [857, 322] width 1277 height 9
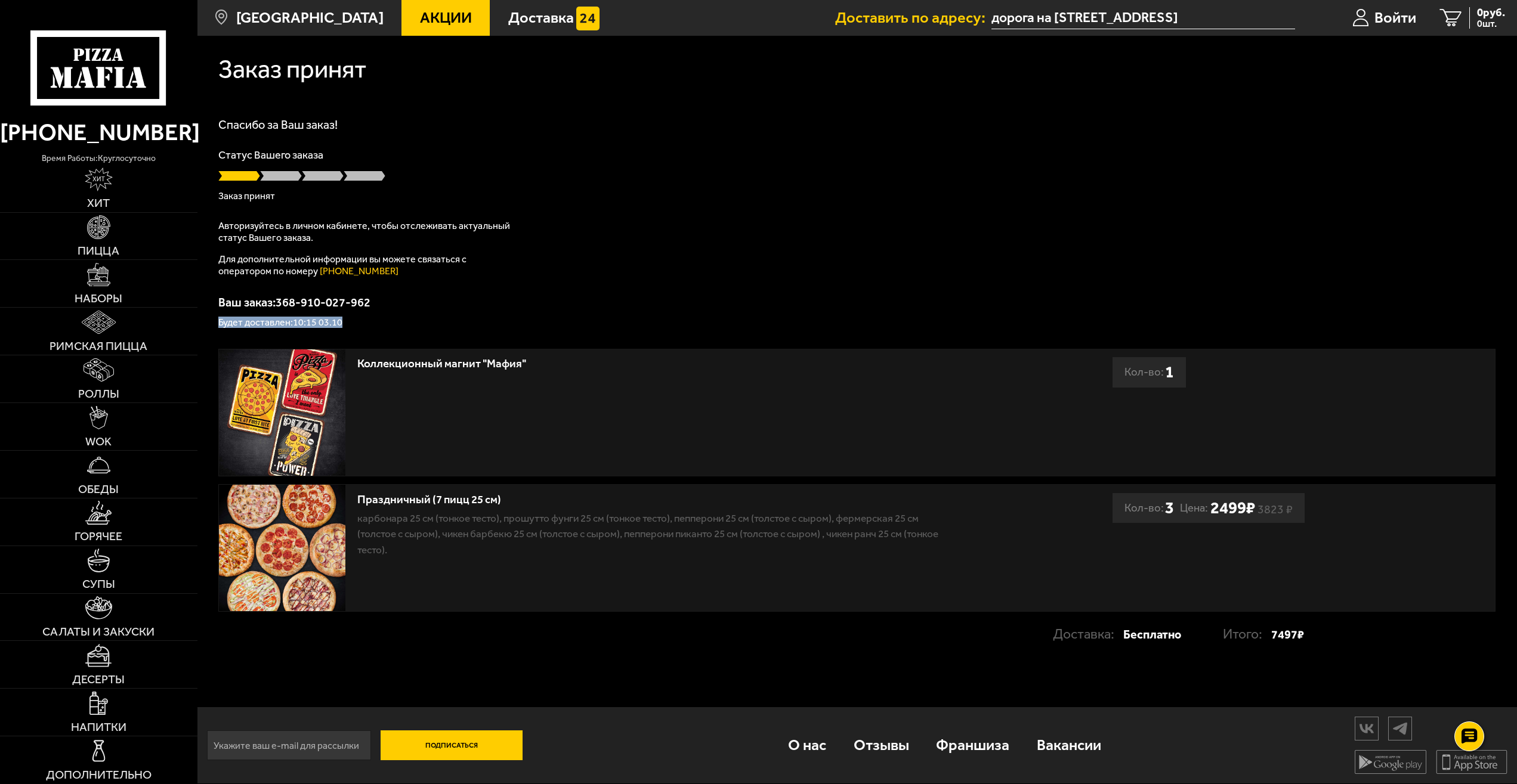
drag, startPoint x: 338, startPoint y: 323, endPoint x: 216, endPoint y: 325, distance: 122.0
click at [216, 325] on div "Заказ принят [PERSON_NAME] за Ваш заказ! Статус Вашего заказа Заказ принят Авто…" at bounding box center [857, 354] width 1320 height 639
click at [409, 322] on p "Будет доставлен: 10:15 03.10" at bounding box center [857, 322] width 1277 height 9
drag, startPoint x: 355, startPoint y: 322, endPoint x: 221, endPoint y: 334, distance: 134.5
click at [221, 334] on div "Заказ принят [PERSON_NAME] за Ваш заказ! Статус Вашего заказа Заказ принят Авто…" at bounding box center [857, 354] width 1320 height 639
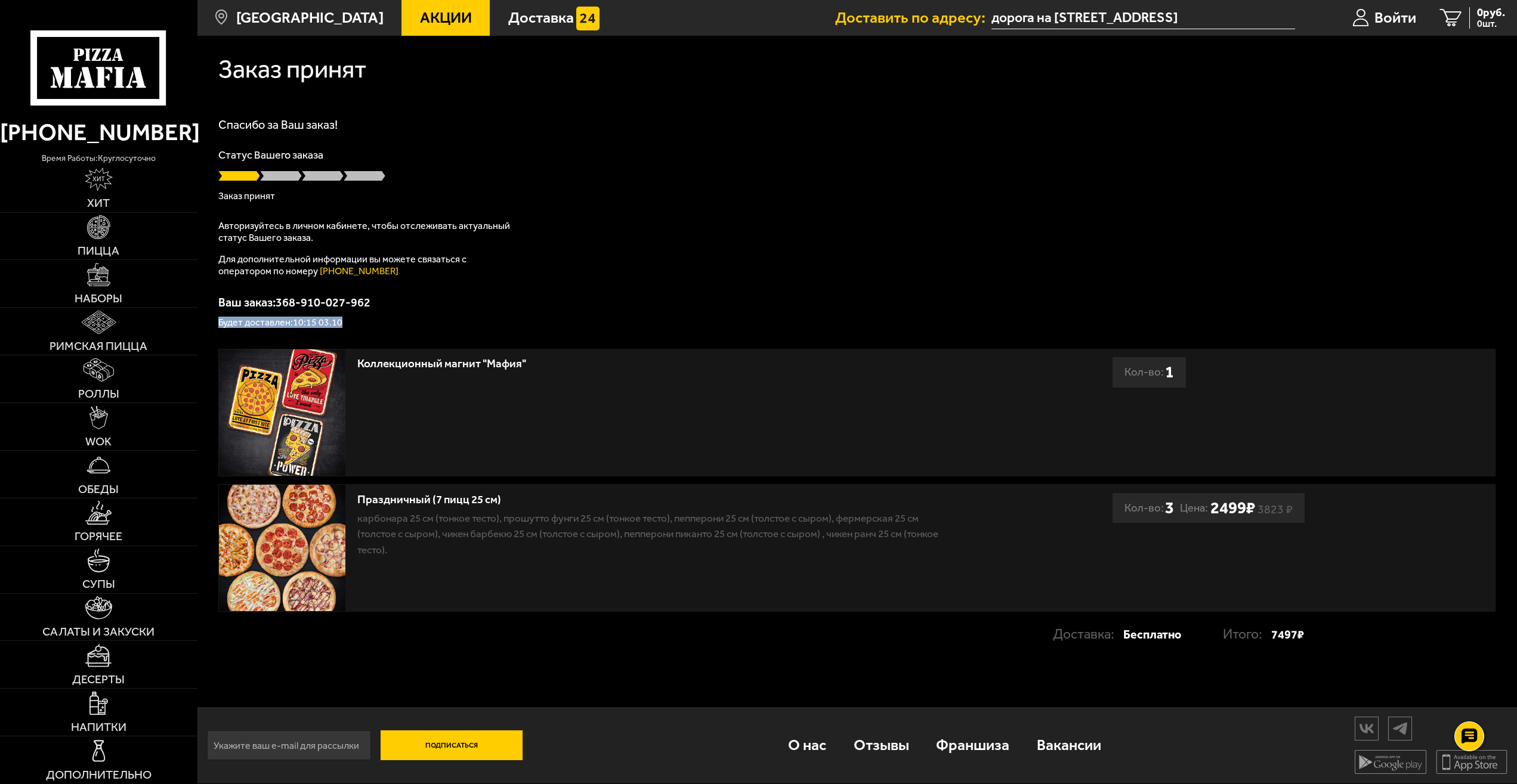
click at [459, 323] on p "Будет доставлен: 10:15 03.10" at bounding box center [857, 322] width 1277 height 9
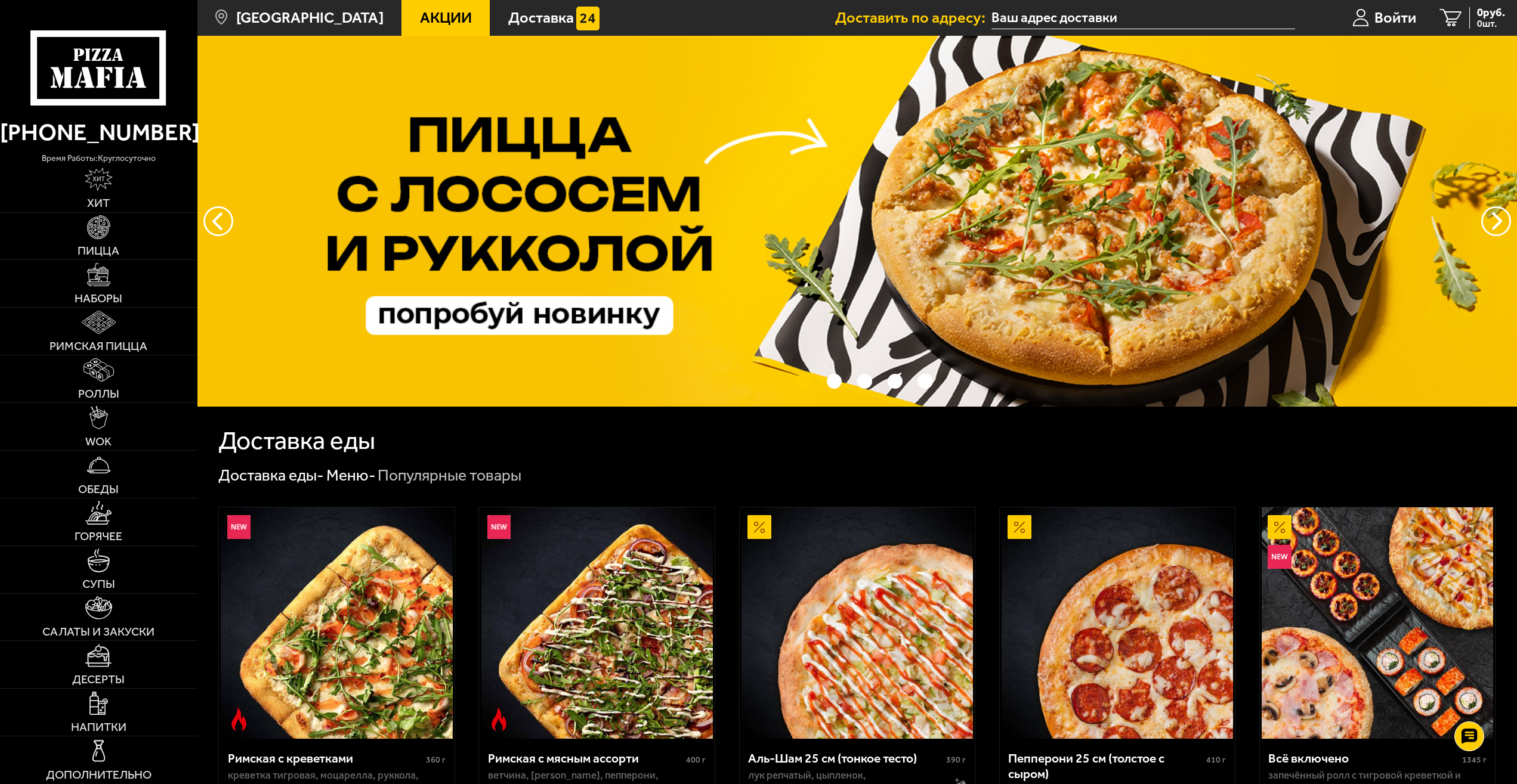
type input "дорога на [STREET_ADDRESS]"
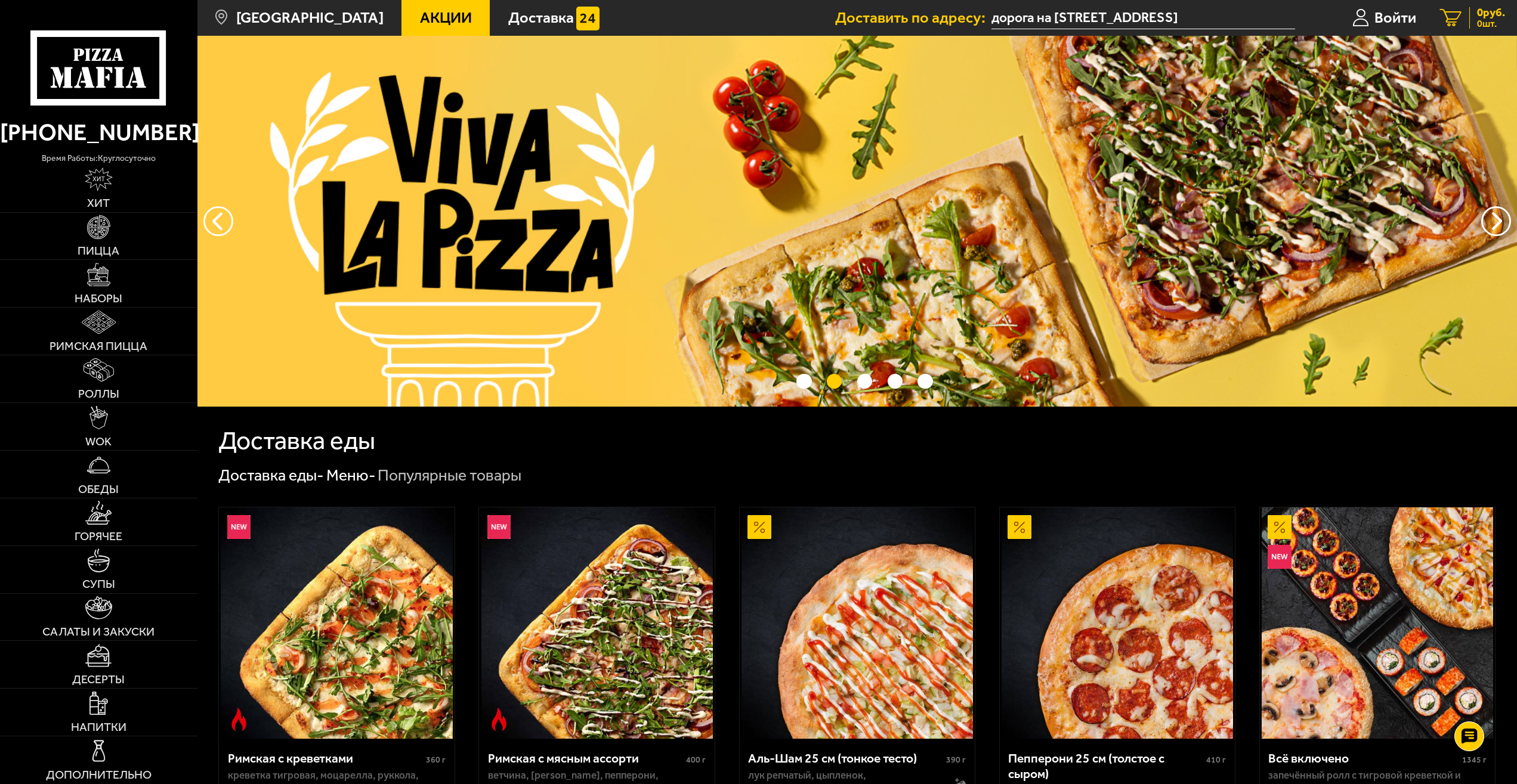
click at [1478, 26] on span "0 шт." at bounding box center [1491, 23] width 28 height 9
